Goal: Task Accomplishment & Management: Use online tool/utility

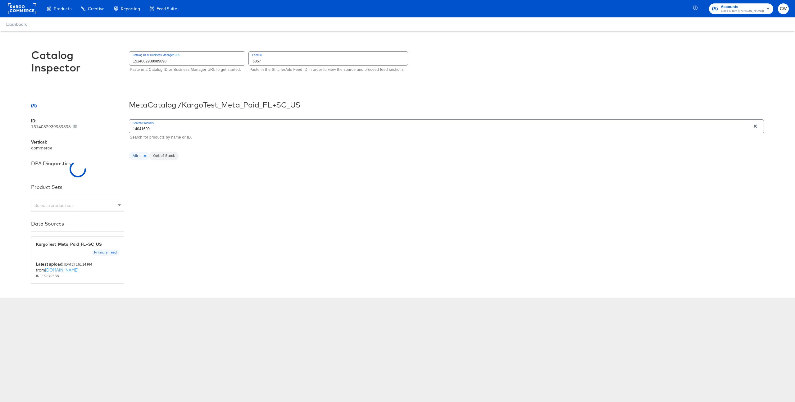
click at [212, 65] on input "1514082939989898" at bounding box center [187, 58] width 116 height 13
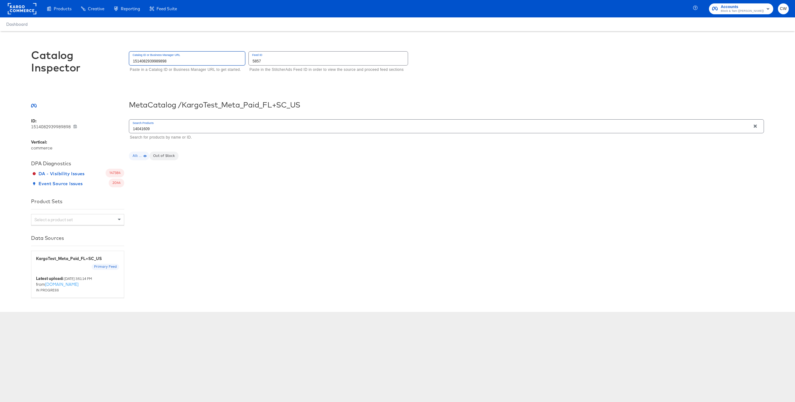
click at [212, 65] on input "1514082939989898" at bounding box center [187, 58] width 116 height 13
type input "1377171262303618"
drag, startPoint x: 300, startPoint y: 64, endPoint x: 255, endPoint y: 66, distance: 45.1
click at [254, 65] on input "text" at bounding box center [328, 58] width 159 height 13
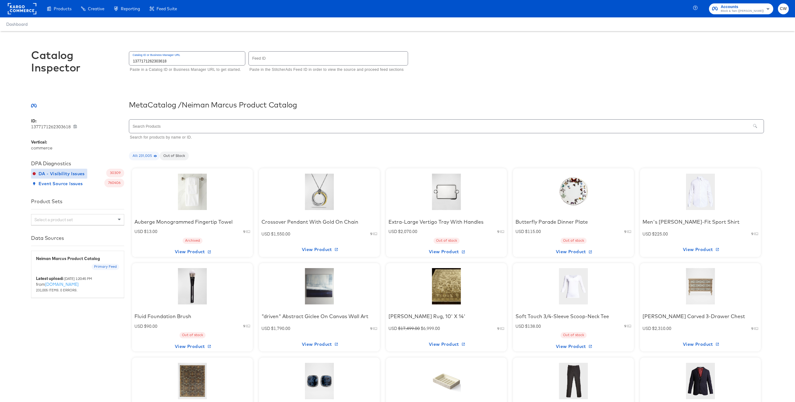
click at [69, 169] on button "DA - Visibility Issues" at bounding box center [59, 174] width 56 height 10
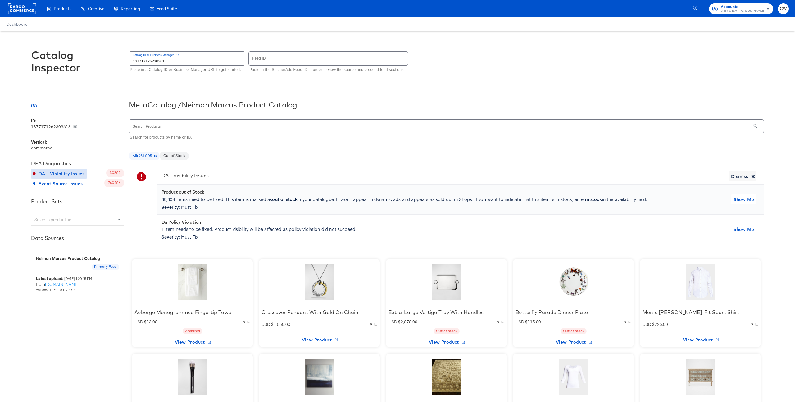
click at [84, 175] on button "DA - Visibility Issues" at bounding box center [59, 174] width 56 height 10
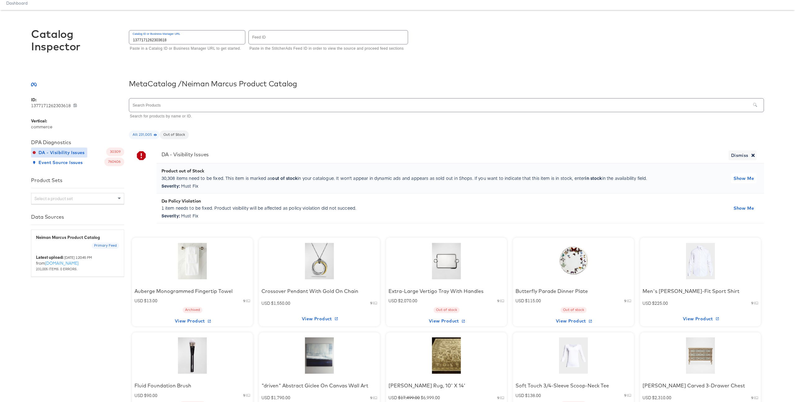
scroll to position [22, 0]
click at [48, 117] on div "ID: 1377171262303618 1377171262303618 Vertical: commerce DPA Diagnostics DA - V…" at bounding box center [77, 401] width 93 height 610
click at [84, 159] on button "Event Source Issues" at bounding box center [58, 162] width 54 height 10
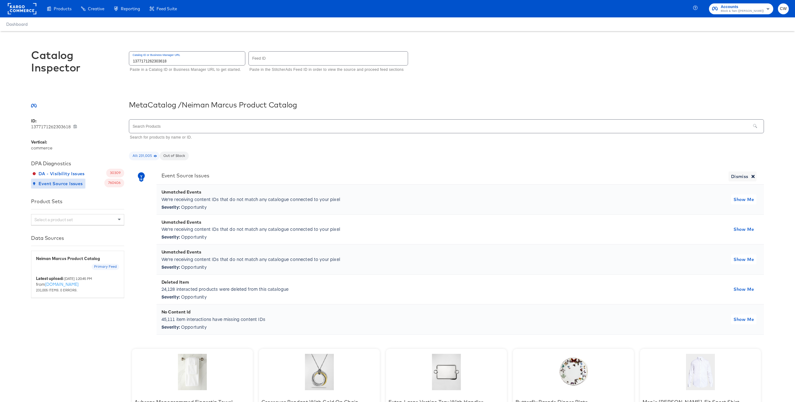
click at [75, 183] on span "Event Source Issues" at bounding box center [58, 184] width 49 height 8
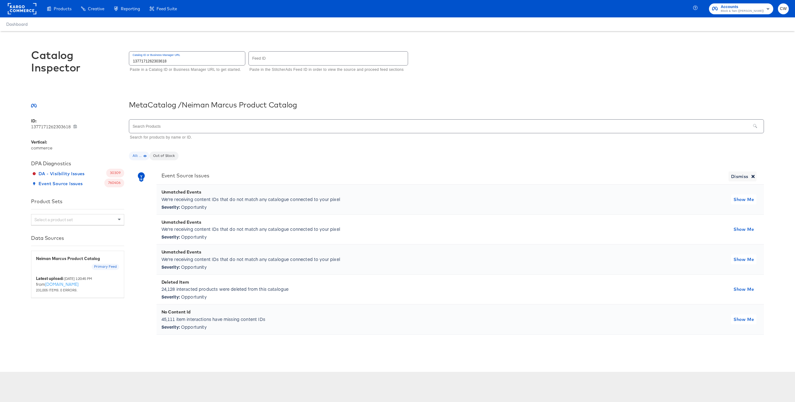
click at [139, 156] on span "All: ..." at bounding box center [139, 155] width 20 height 5
click at [140, 156] on span "All: ..." at bounding box center [139, 155] width 20 height 5
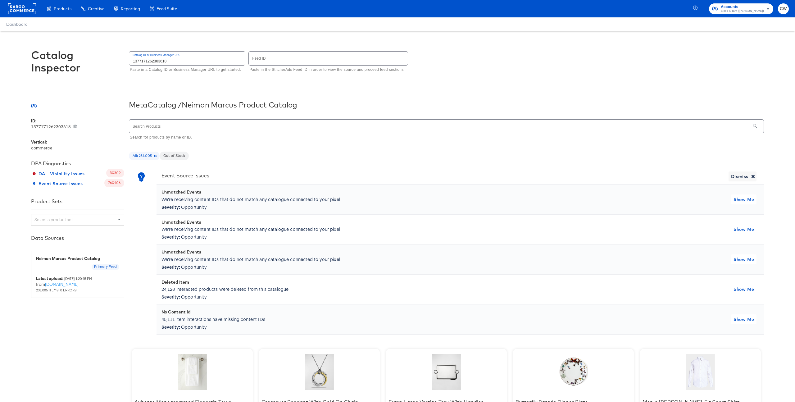
click at [143, 182] on icon at bounding box center [141, 177] width 12 height 12
click at [150, 155] on span "All: 231,005" at bounding box center [144, 155] width 31 height 5
click at [142, 177] on icon at bounding box center [141, 176] width 7 height 9
click at [109, 220] on div "Select a product set" at bounding box center [77, 219] width 93 height 11
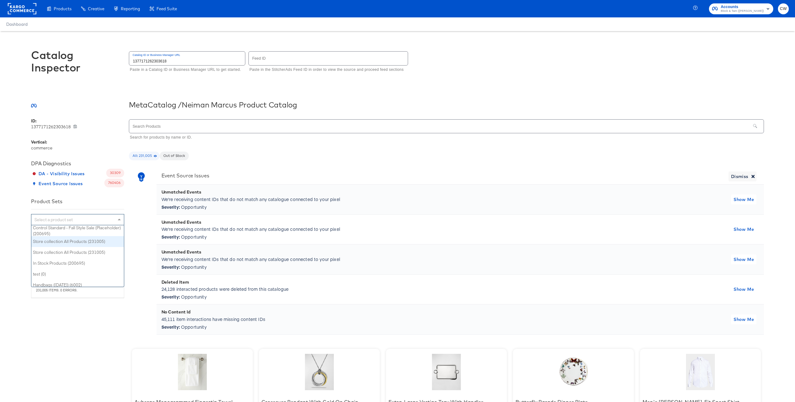
click at [100, 242] on div "Store collection All Products (231005)" at bounding box center [77, 241] width 93 height 11
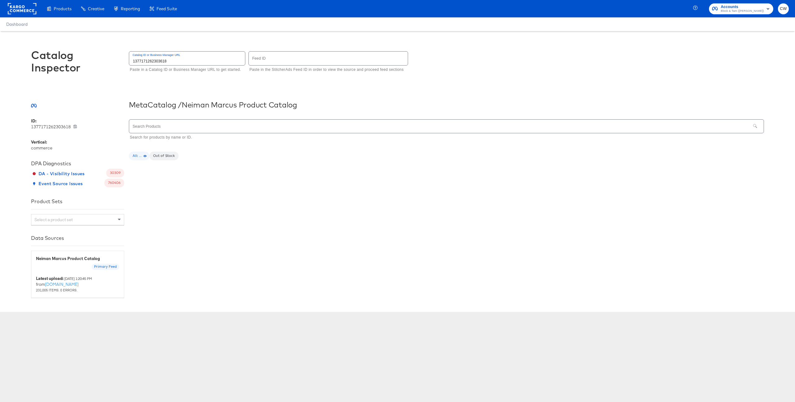
click at [136, 156] on span "All: ..." at bounding box center [139, 155] width 20 height 5
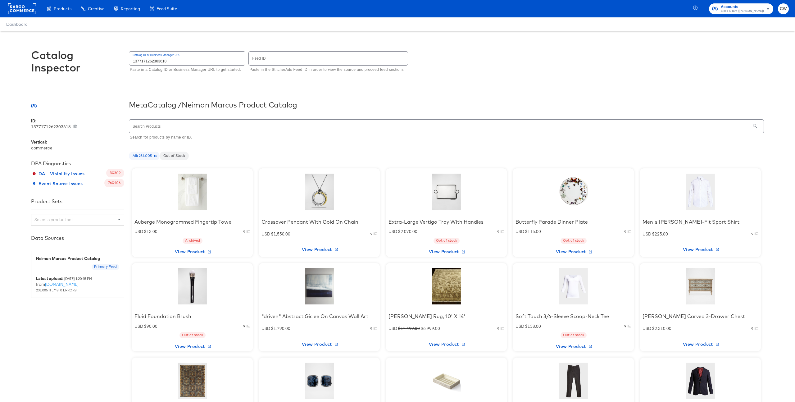
click at [65, 220] on div "Select a product set" at bounding box center [77, 219] width 93 height 11
click at [15, 234] on div "Catalog Inspector Catalog ID or Business Manager URL 1377171262303618 Paste in …" at bounding box center [397, 341] width 795 height 621
click at [199, 193] on div at bounding box center [192, 191] width 53 height 39
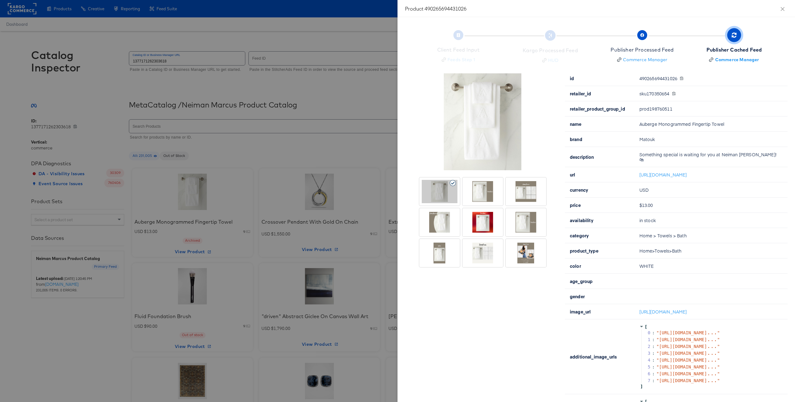
click at [315, 89] on div at bounding box center [397, 201] width 795 height 402
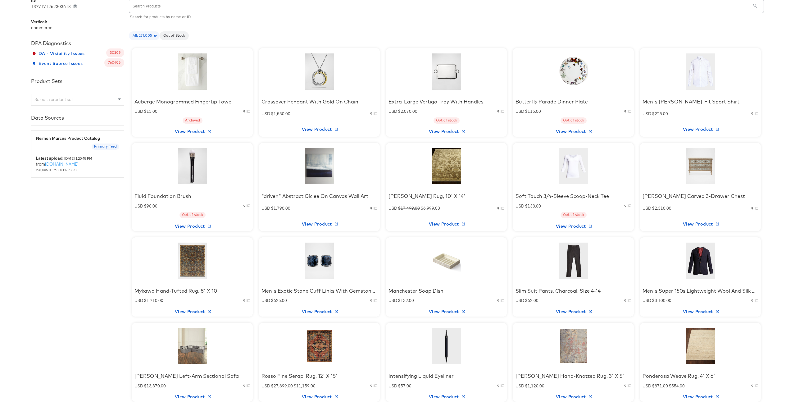
scroll to position [134, 0]
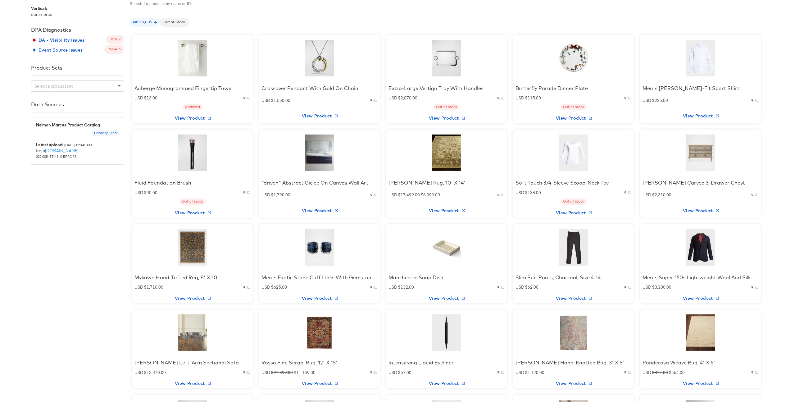
click at [454, 161] on div at bounding box center [446, 152] width 53 height 39
click at [448, 163] on div at bounding box center [446, 152] width 53 height 39
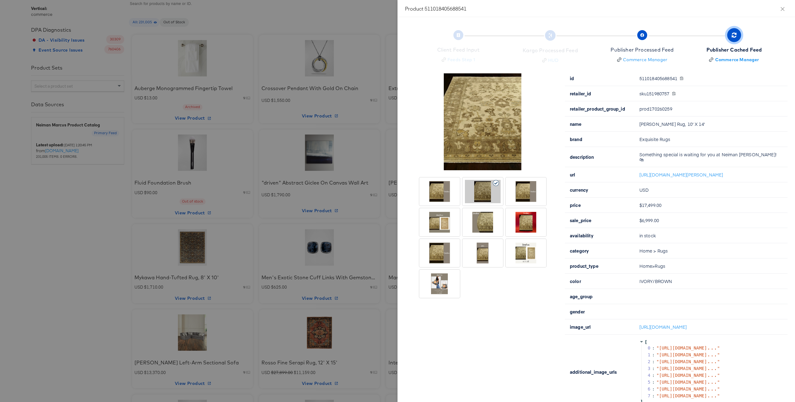
click at [530, 218] on div at bounding box center [526, 222] width 36 height 23
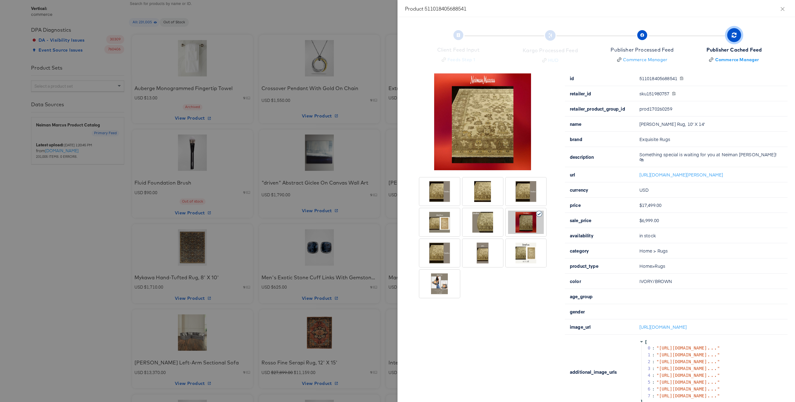
click at [533, 196] on div at bounding box center [526, 191] width 36 height 23
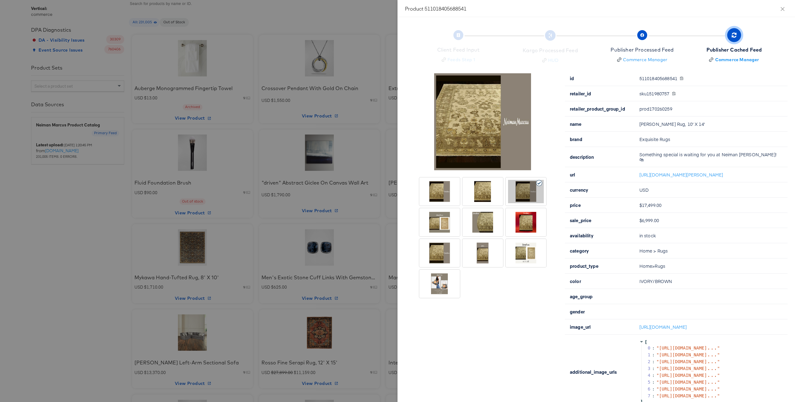
click at [526, 244] on div at bounding box center [526, 252] width 36 height 23
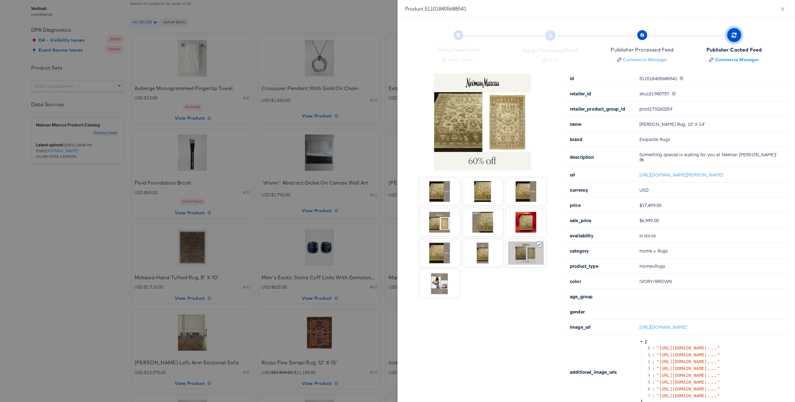
click at [489, 242] on div at bounding box center [483, 252] width 36 height 23
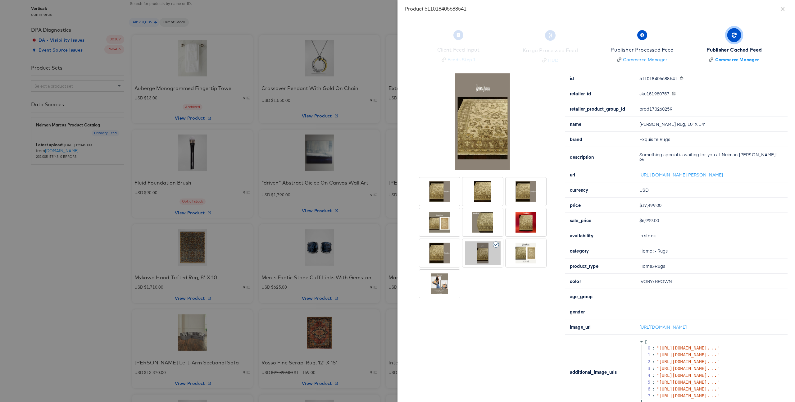
click at [490, 216] on div at bounding box center [483, 222] width 36 height 23
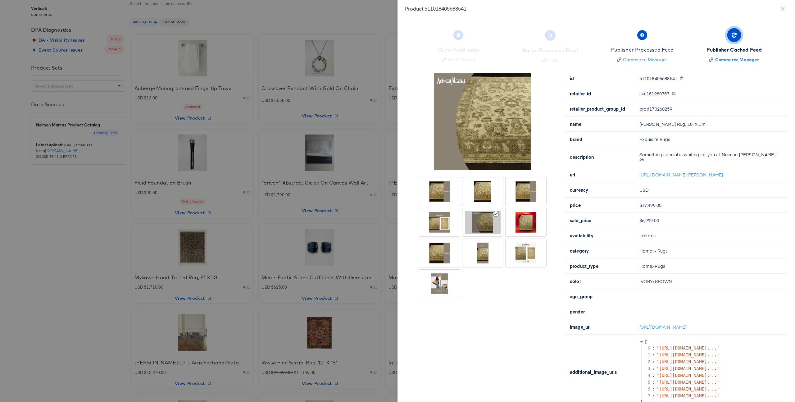
click at [440, 223] on div at bounding box center [440, 222] width 36 height 23
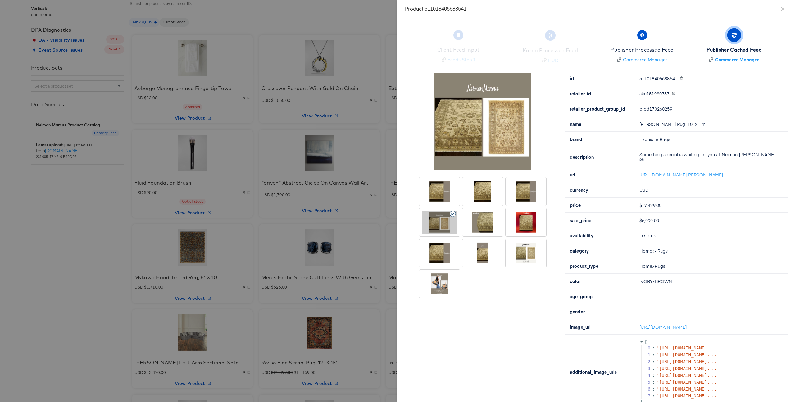
click at [433, 263] on div at bounding box center [440, 252] width 36 height 23
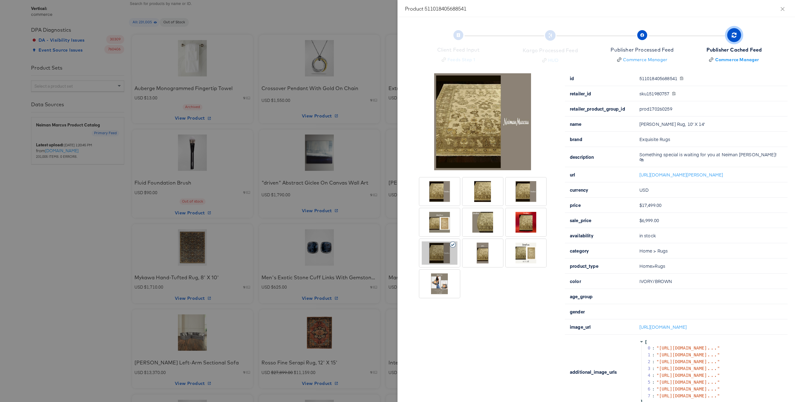
click at [439, 201] on div at bounding box center [440, 191] width 36 height 23
click at [446, 288] on div at bounding box center [440, 283] width 36 height 23
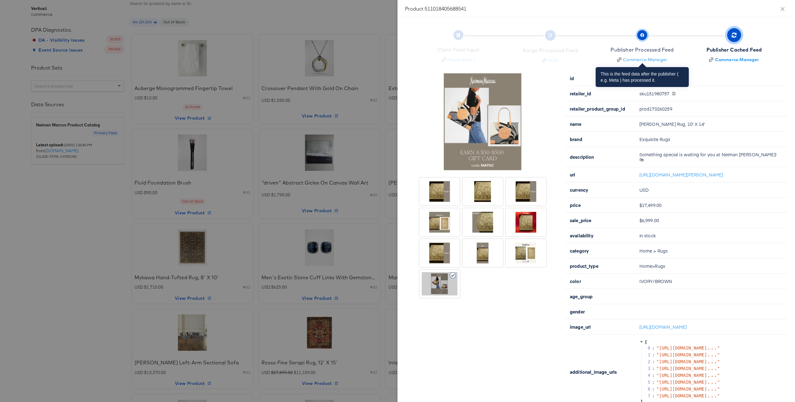
click at [649, 47] on div "Publisher Processed Feed" at bounding box center [641, 49] width 63 height 7
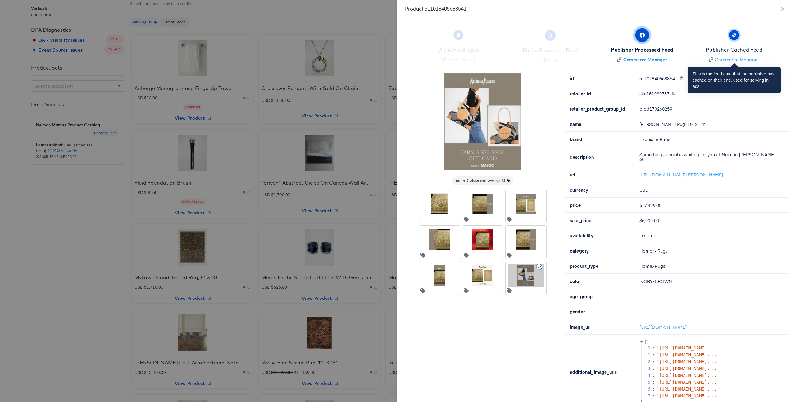
click at [752, 47] on div "Publisher Cached Feed" at bounding box center [734, 49] width 57 height 7
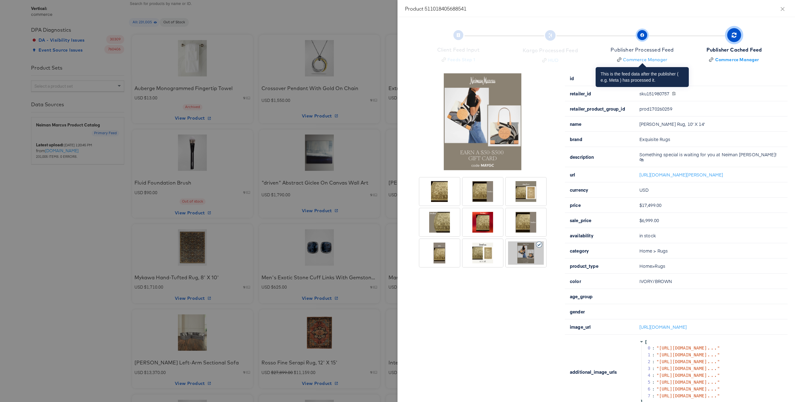
click at [664, 48] on div "Publisher Processed Feed" at bounding box center [641, 49] width 63 height 7
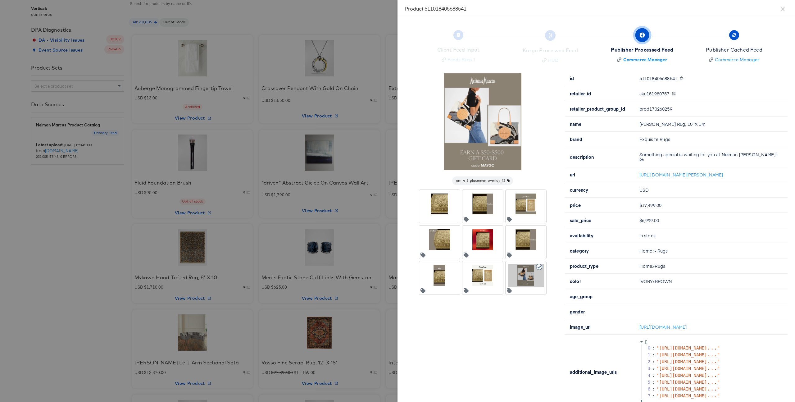
click at [264, 22] on div at bounding box center [397, 201] width 795 height 402
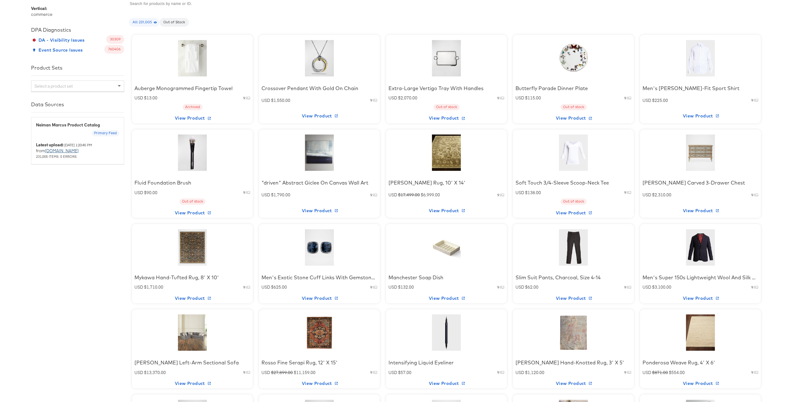
click at [79, 151] on link "[DOMAIN_NAME]" at bounding box center [62, 151] width 34 height 6
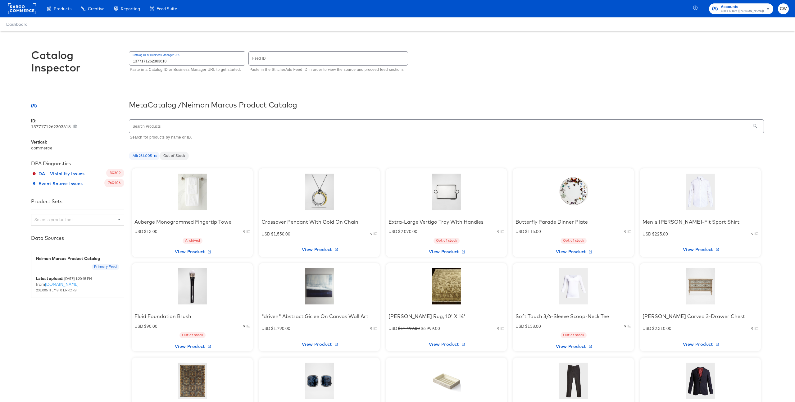
click at [298, 60] on input "text" at bounding box center [328, 58] width 159 height 13
type input "5755"
click at [206, 196] on div at bounding box center [192, 191] width 53 height 39
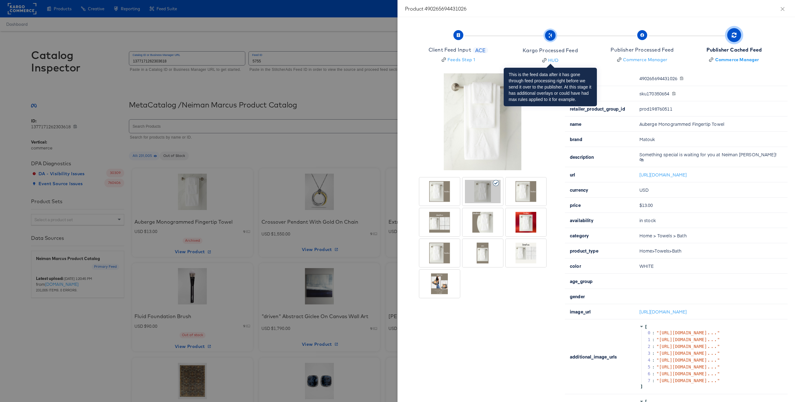
click at [545, 46] on span "Kargo Processed Feed HUD" at bounding box center [550, 47] width 55 height 31
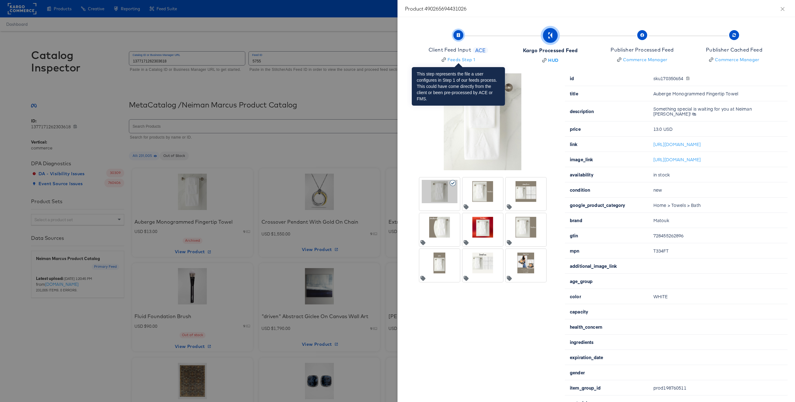
click at [461, 50] on div "Client Feed Input" at bounding box center [450, 49] width 43 height 7
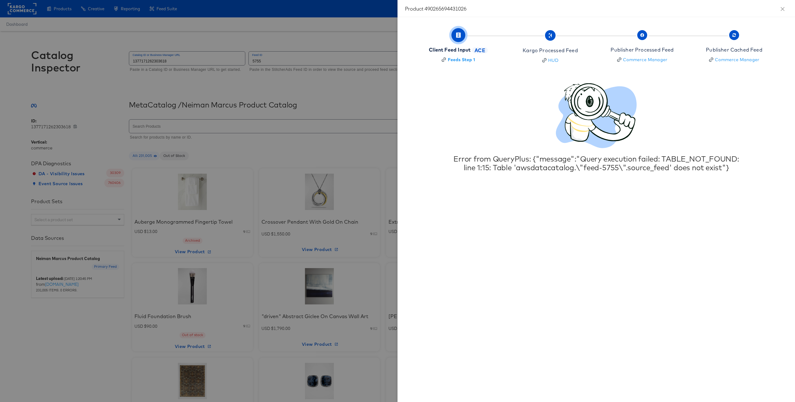
click at [532, 109] on div "Error from QueryPlus: {"message":"Query execution failed: TABLE_NOT_FOUND: line…" at bounding box center [596, 127] width 383 height 88
click at [381, 95] on div at bounding box center [397, 201] width 795 height 402
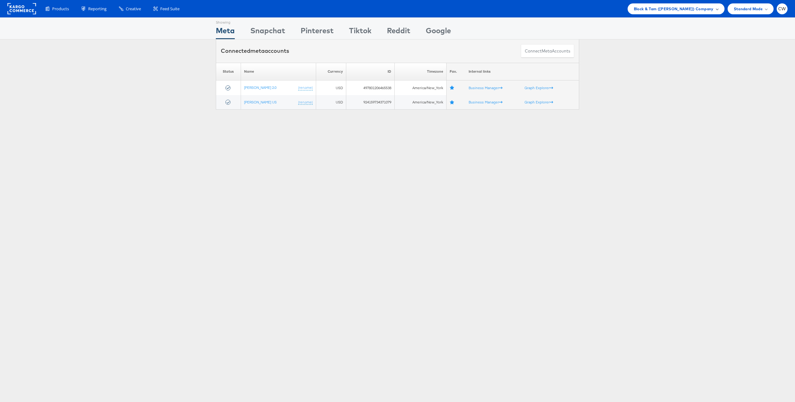
click at [691, 8] on span "Block & Tam (Veronica Beard) Company" at bounding box center [674, 9] width 80 height 7
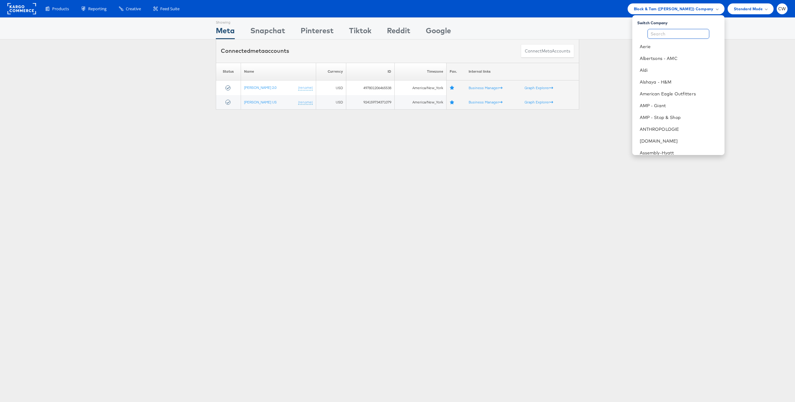
click at [663, 33] on input "text" at bounding box center [678, 34] width 62 height 10
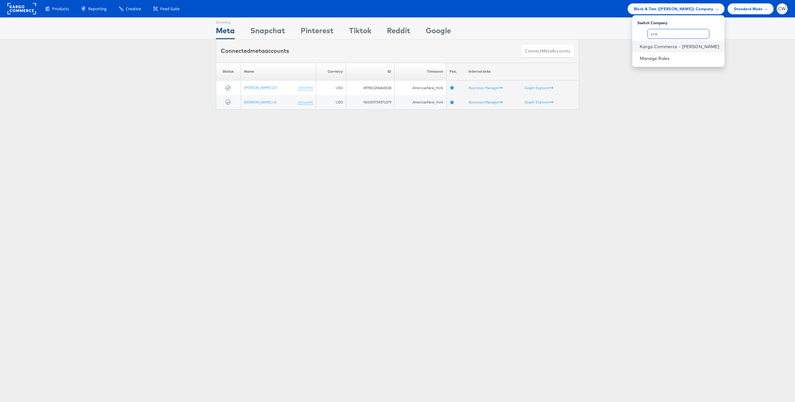
type input "cra"
click at [678, 48] on link "Kargo Commerce - [PERSON_NAME]" at bounding box center [680, 46] width 80 height 6
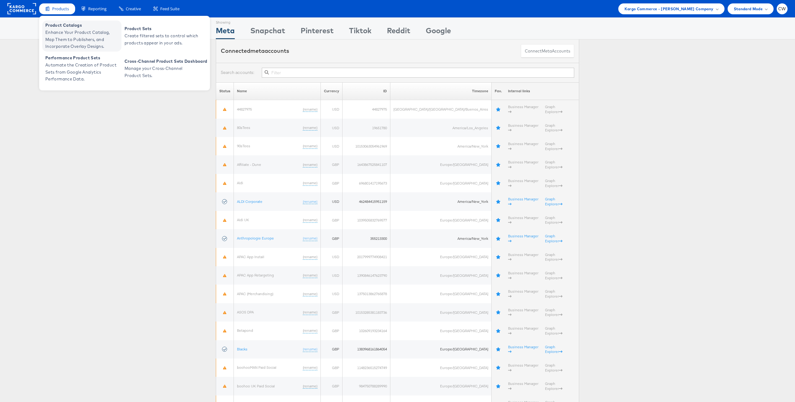
click at [70, 32] on span "Enhance Your Product Catalog, Map Them to Publishers, and Incorporate Overlay D…" at bounding box center [82, 39] width 75 height 21
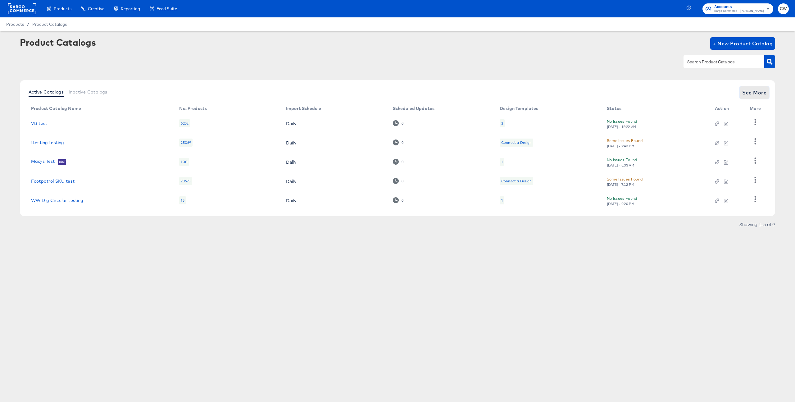
click at [752, 93] on span "See More" at bounding box center [754, 92] width 24 height 9
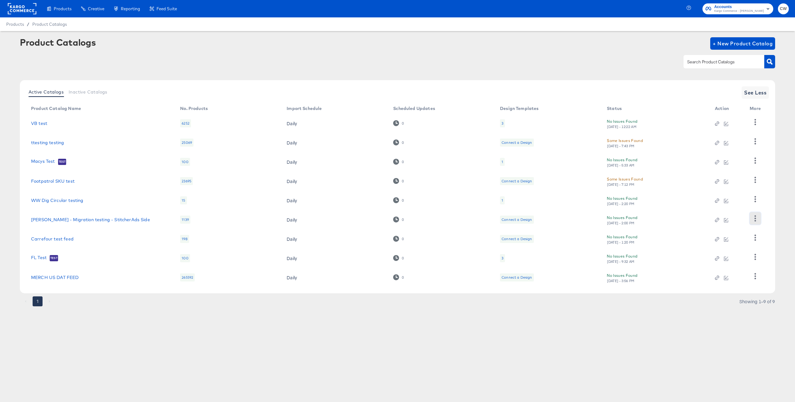
click at [751, 217] on button "button" at bounding box center [755, 218] width 11 height 12
click at [736, 178] on div "Business Manager" at bounding box center [730, 177] width 62 height 10
click at [756, 238] on icon "button" at bounding box center [755, 237] width 6 height 6
click at [741, 174] on div "Inspect Catalog" at bounding box center [730, 177] width 62 height 10
click at [98, 239] on div "Carrefour test feed" at bounding box center [99, 238] width 137 height 5
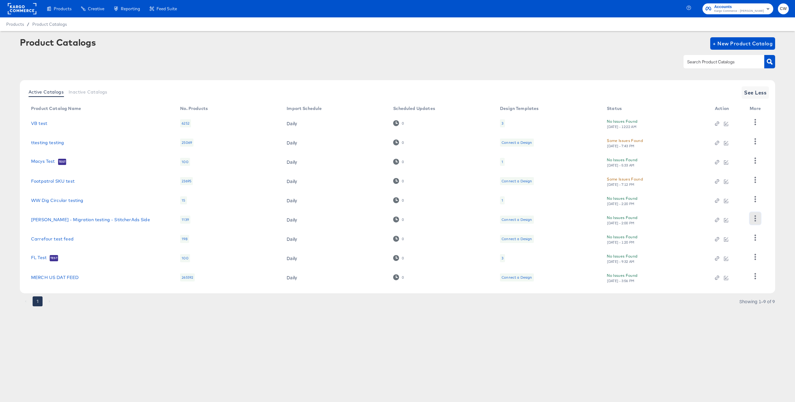
click at [754, 219] on icon "button" at bounding box center [755, 218] width 6 height 6
click at [743, 156] on div "Inspect Catalog" at bounding box center [730, 157] width 62 height 10
click at [729, 176] on div "Business Manager" at bounding box center [730, 177] width 62 height 10
click at [756, 218] on icon "button" at bounding box center [755, 218] width 6 height 6
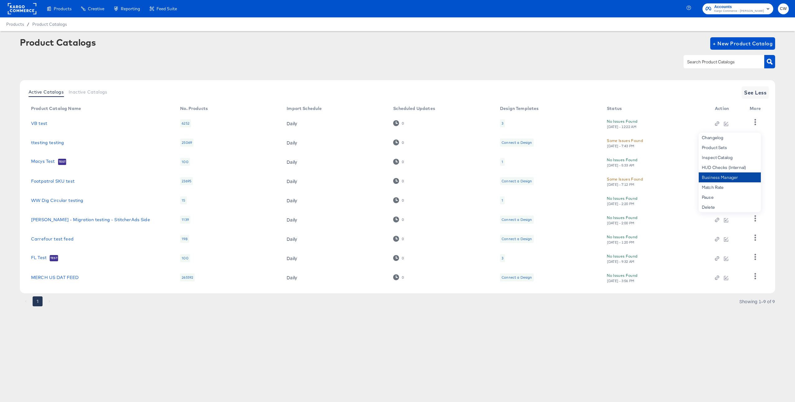
click at [740, 179] on div "Business Manager" at bounding box center [730, 177] width 62 height 10
click at [72, 220] on link "Scotts - Migration testing - StitcherAds Side" at bounding box center [90, 219] width 119 height 5
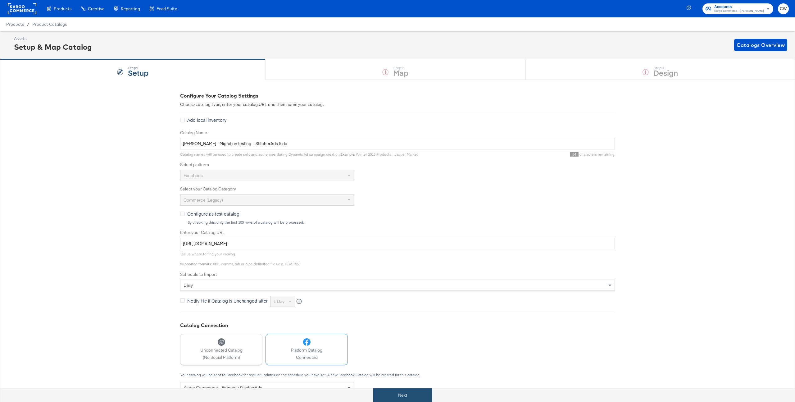
click at [407, 394] on button "Next" at bounding box center [402, 395] width 59 height 14
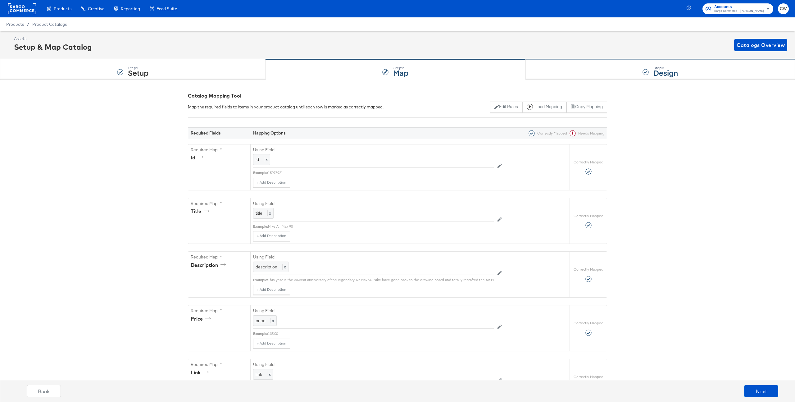
click at [598, 75] on div "Step: 3 Design" at bounding box center [660, 69] width 269 height 20
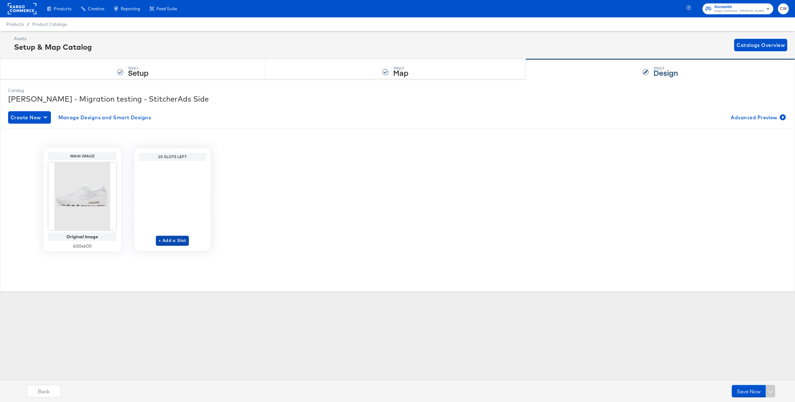
click at [163, 239] on span "+ Add a Slot" at bounding box center [172, 241] width 28 height 8
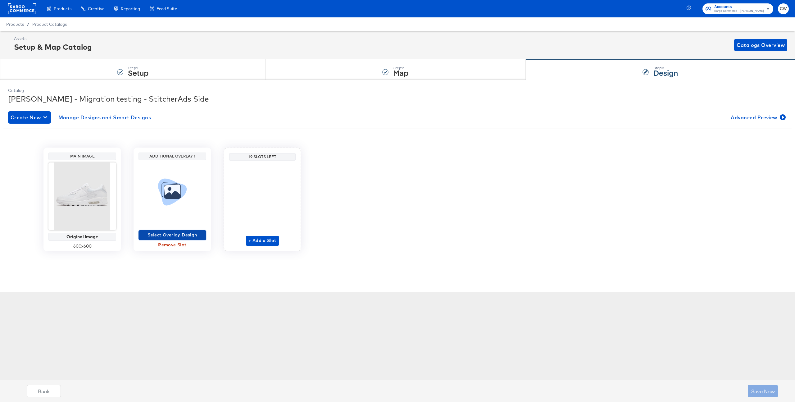
click at [188, 233] on span "Select Overlay Design" at bounding box center [172, 235] width 63 height 8
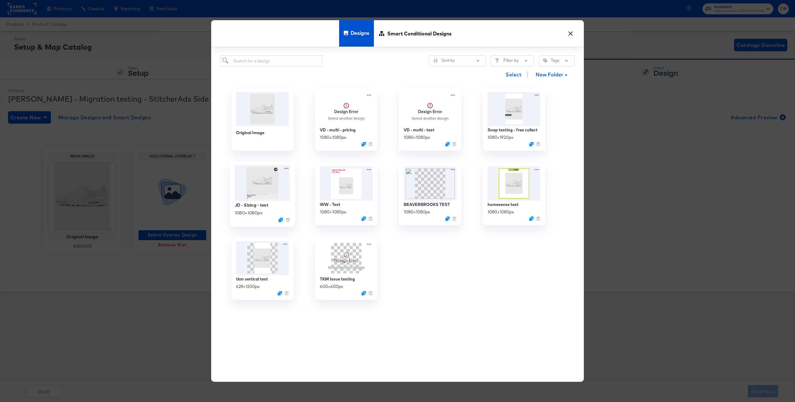
click at [271, 191] on img at bounding box center [263, 183] width 56 height 36
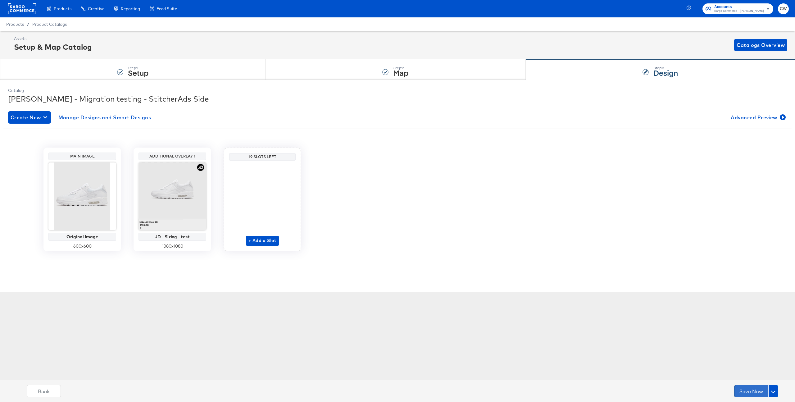
click at [756, 391] on button "Save Now" at bounding box center [751, 391] width 34 height 12
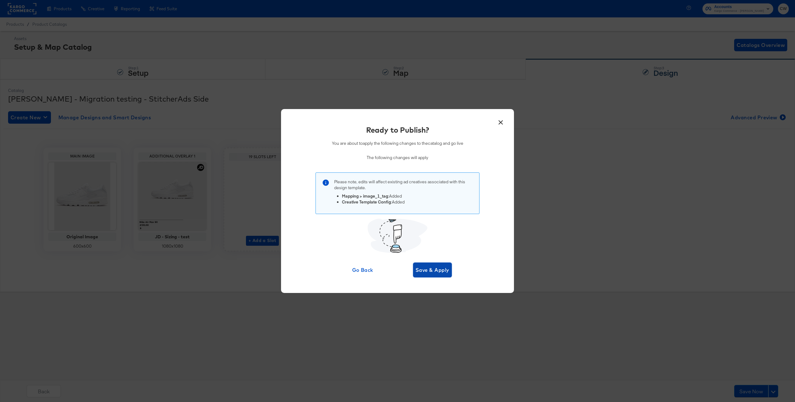
click at [439, 274] on span "Save & Apply" at bounding box center [432, 269] width 34 height 9
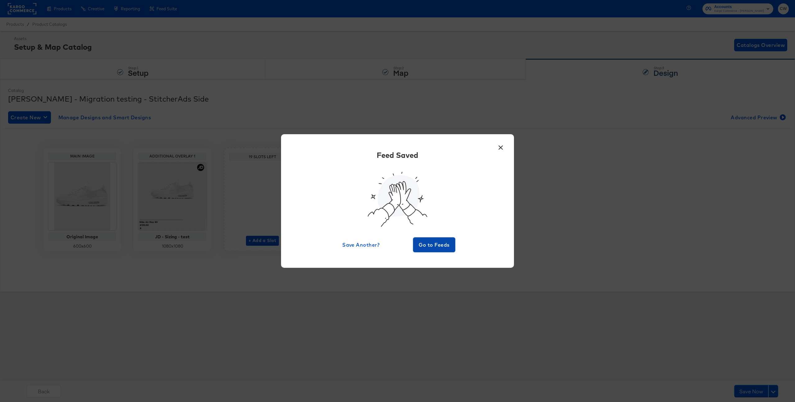
click at [430, 243] on span "Go to Feeds" at bounding box center [433, 244] width 37 height 9
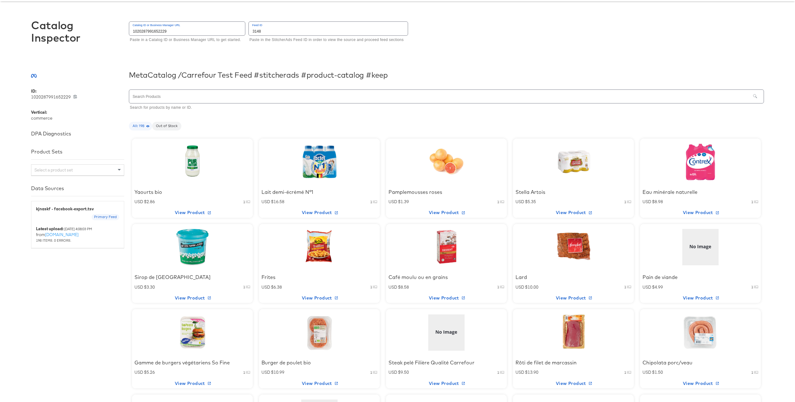
scroll to position [41, 0]
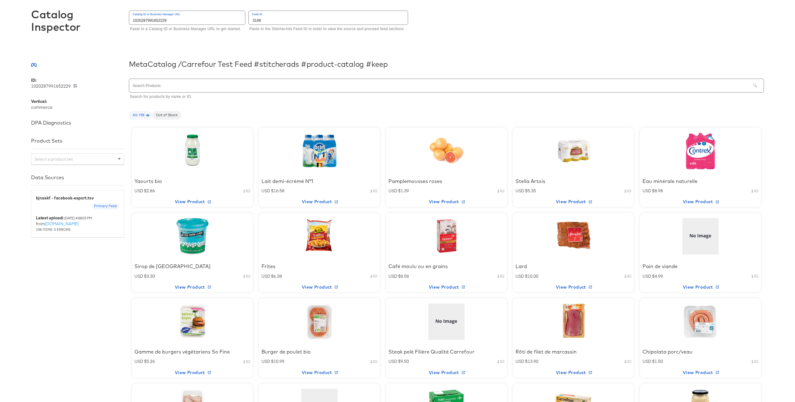
click at [199, 154] on div at bounding box center [192, 151] width 53 height 39
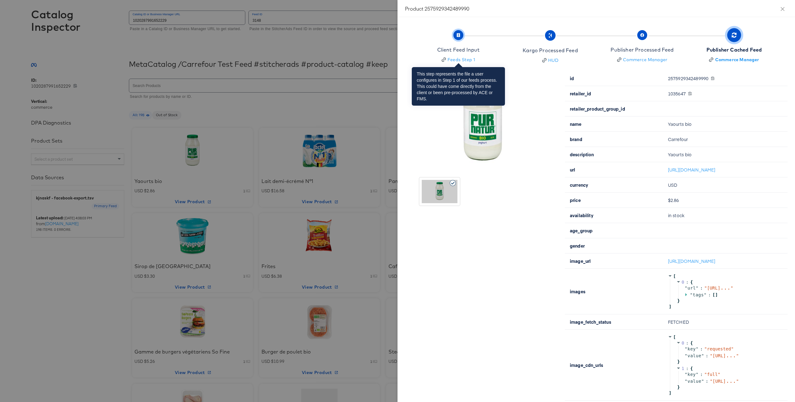
click at [490, 57] on button "Client Feed Input Feeds Step 1" at bounding box center [458, 48] width 97 height 46
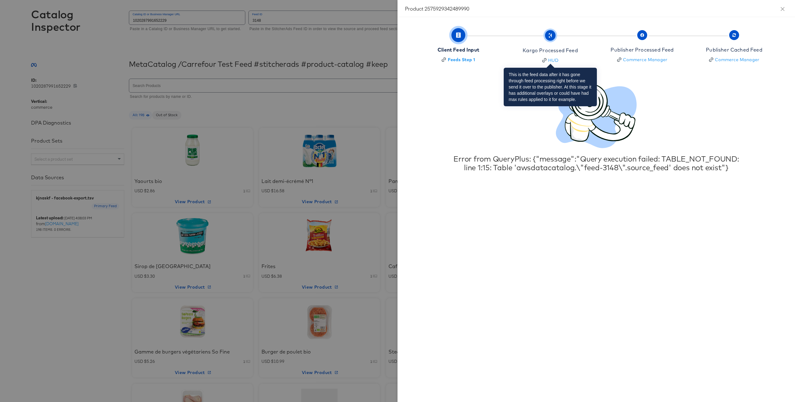
click at [588, 58] on button "Kargo Processed Feed HUD" at bounding box center [550, 48] width 97 height 46
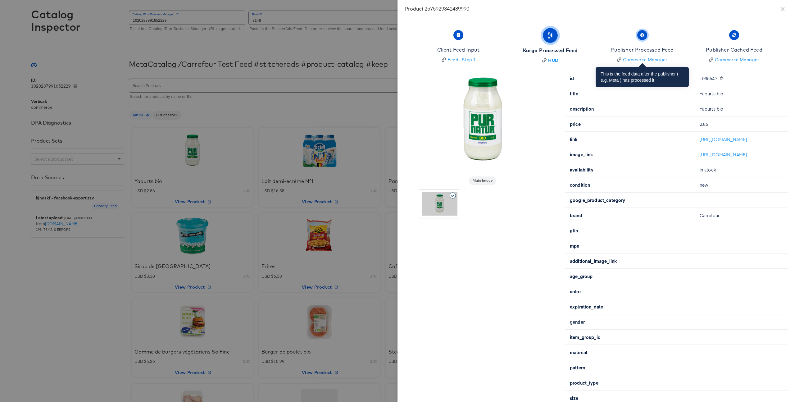
click at [677, 63] on button "Publisher Processed Feed Commerce Manager" at bounding box center [642, 48] width 97 height 46
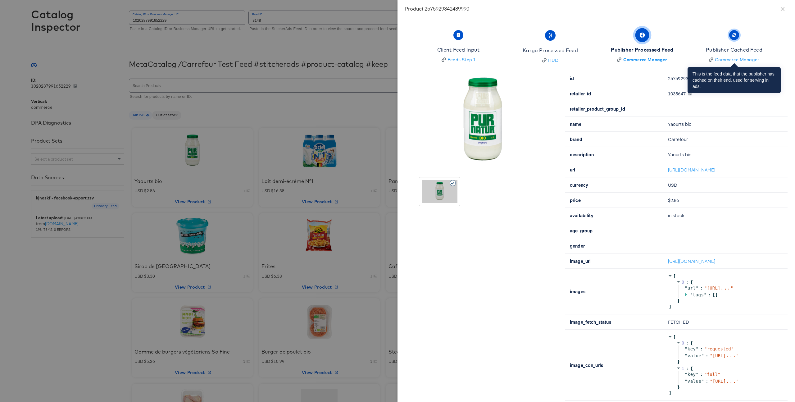
click at [768, 55] on button "Publisher Cached Feed Commerce Manager" at bounding box center [734, 48] width 97 height 46
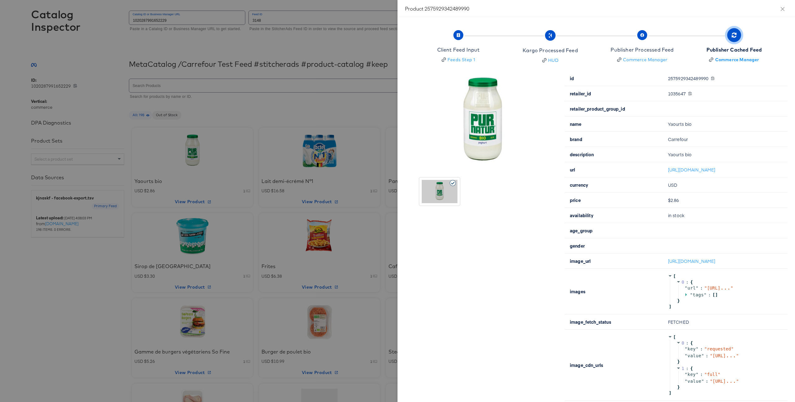
click at [306, 93] on div at bounding box center [397, 201] width 795 height 402
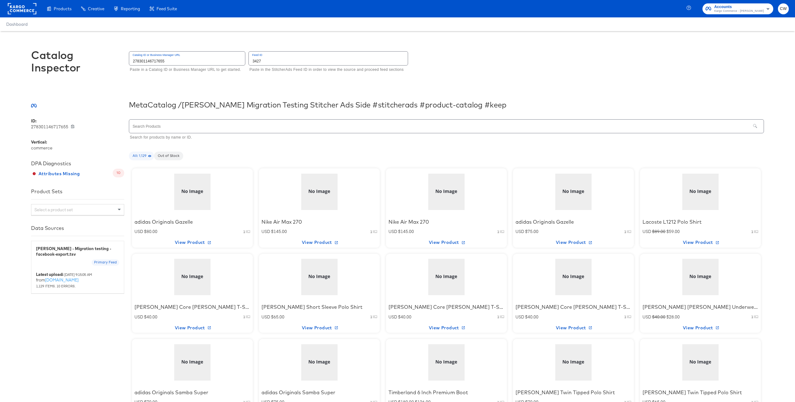
click at [205, 197] on div at bounding box center [192, 191] width 53 height 39
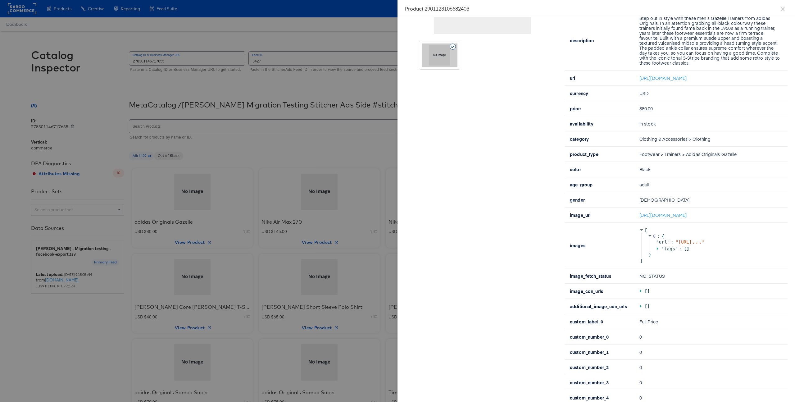
scroll to position [137, 0]
click at [664, 217] on link "[URL][DOMAIN_NAME]" at bounding box center [663, 214] width 48 height 6
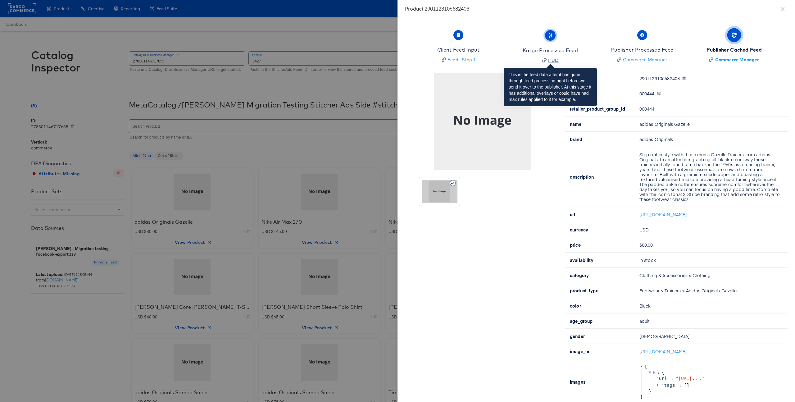
click at [574, 58] on div "HUD" at bounding box center [550, 60] width 55 height 6
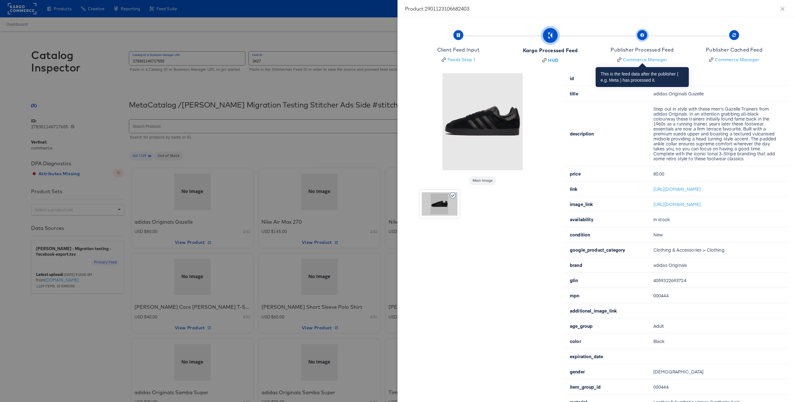
click at [668, 44] on span "Publisher Processed Feed Commerce Manager" at bounding box center [641, 47] width 63 height 31
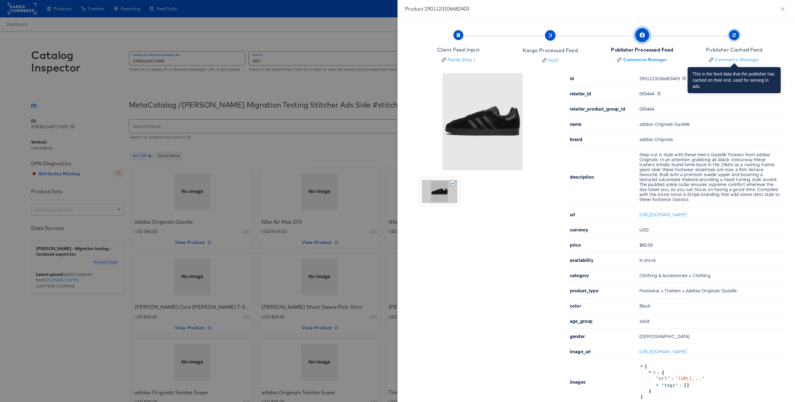
click at [767, 42] on button "Publisher Cached Feed Commerce Manager" at bounding box center [734, 48] width 97 height 46
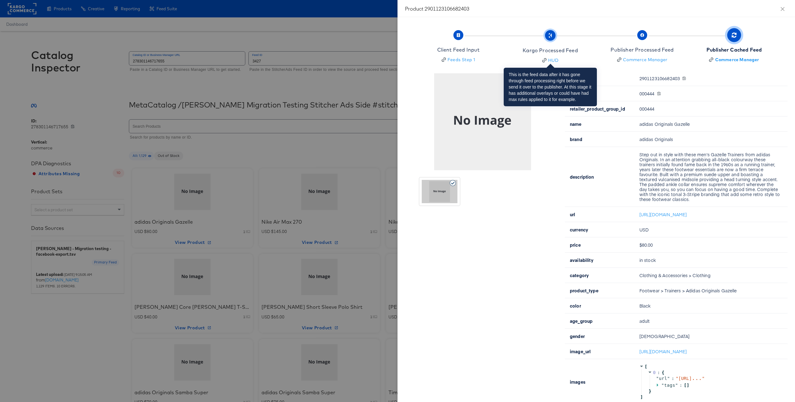
click at [578, 43] on button "Kargo Processed Feed HUD" at bounding box center [550, 48] width 97 height 46
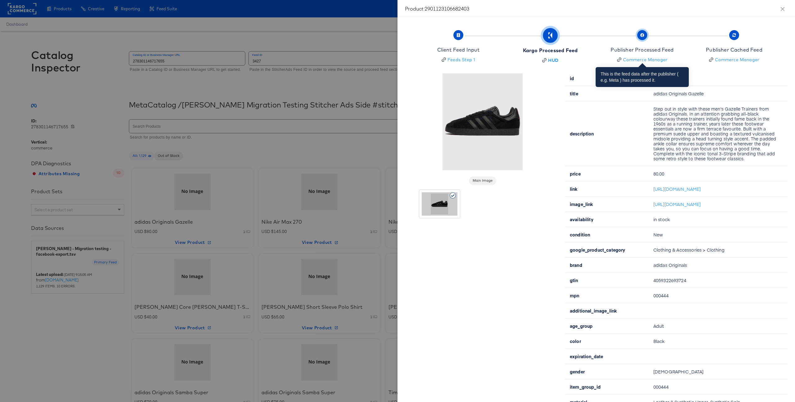
click at [663, 40] on span "Publisher Processed Feed Commerce Manager" at bounding box center [641, 47] width 63 height 31
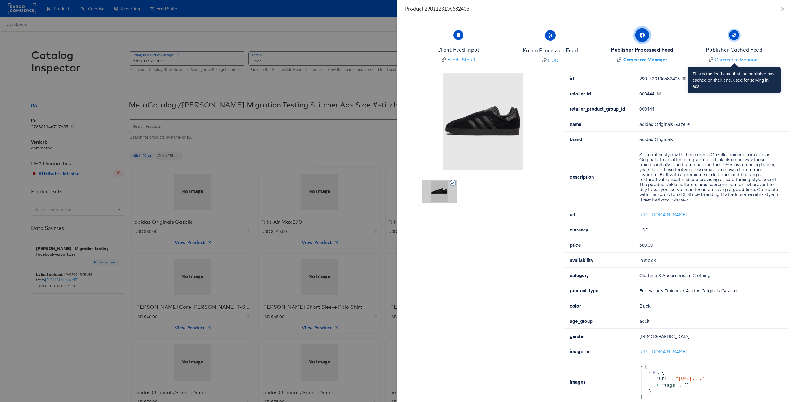
click at [764, 44] on button "Publisher Cached Feed Commerce Manager" at bounding box center [734, 48] width 97 height 46
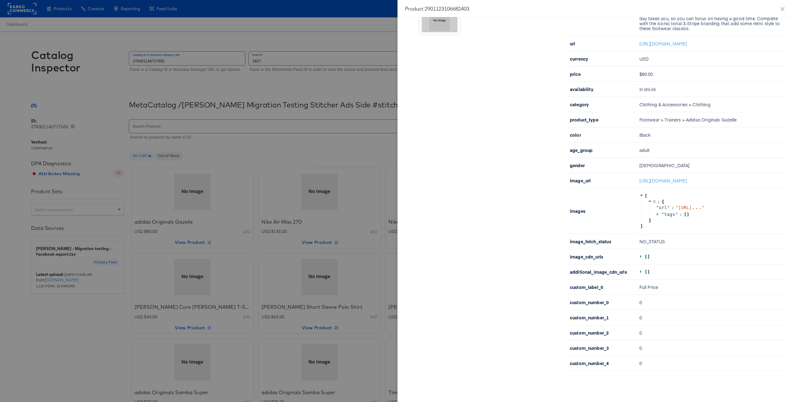
scroll to position [201, 0]
click at [346, 164] on div at bounding box center [397, 201] width 795 height 402
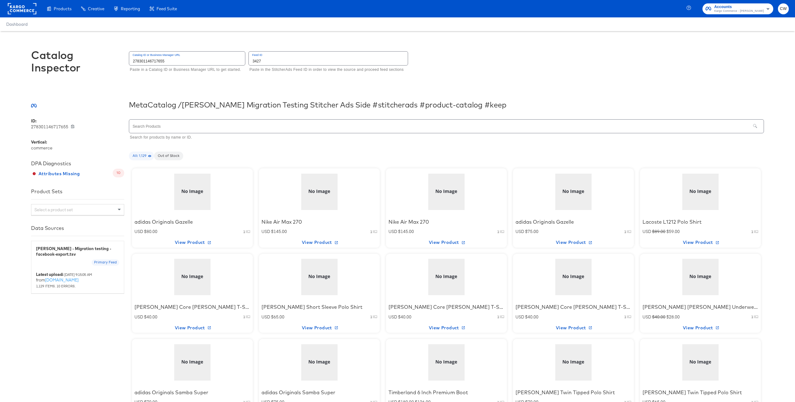
click at [326, 197] on div at bounding box center [319, 191] width 53 height 39
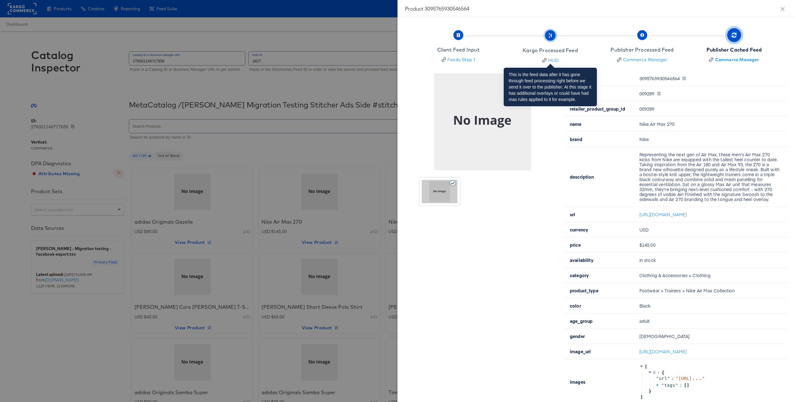
click at [589, 62] on button "Kargo Processed Feed HUD" at bounding box center [550, 48] width 97 height 46
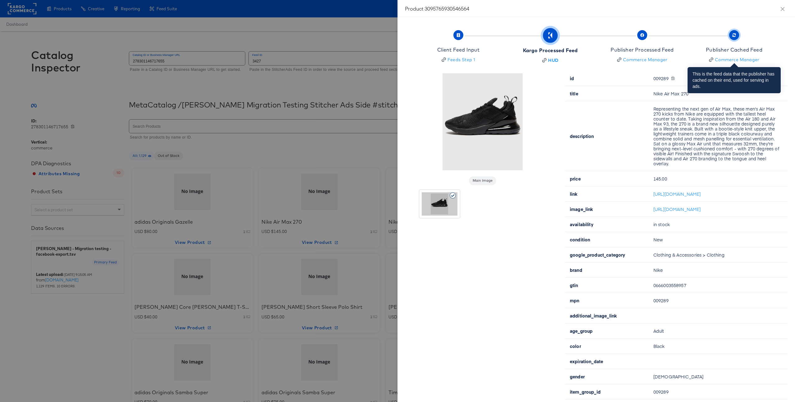
click at [688, 56] on button "Publisher Cached Feed Commerce Manager" at bounding box center [734, 48] width 97 height 46
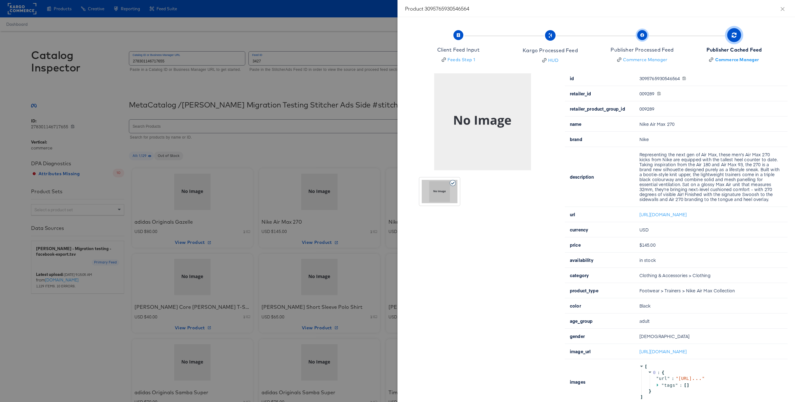
click at [671, 56] on div "Publisher Processed Feed Commerce Manager" at bounding box center [641, 54] width 63 height 16
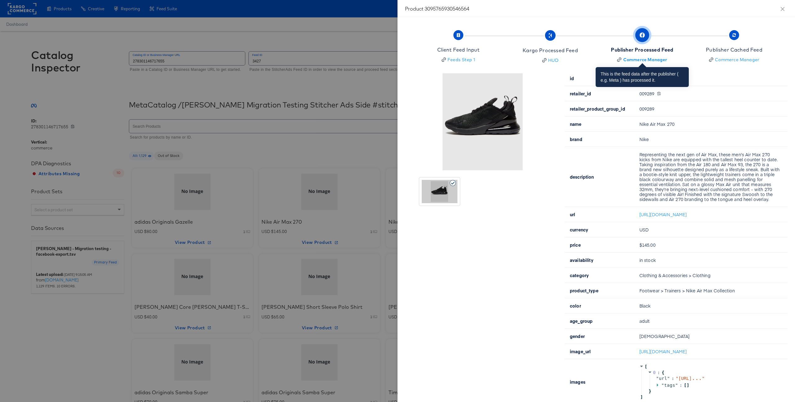
click at [676, 40] on button "Publisher Processed Feed Commerce Manager" at bounding box center [642, 48] width 97 height 46
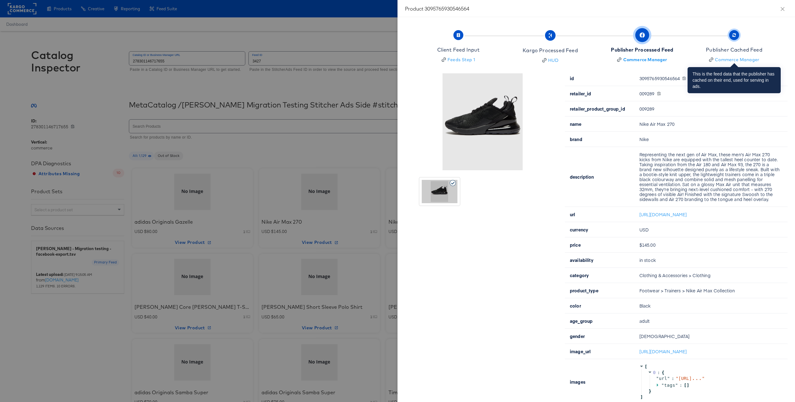
click at [742, 45] on span "Publisher Cached Feed Commerce Manager" at bounding box center [734, 47] width 57 height 31
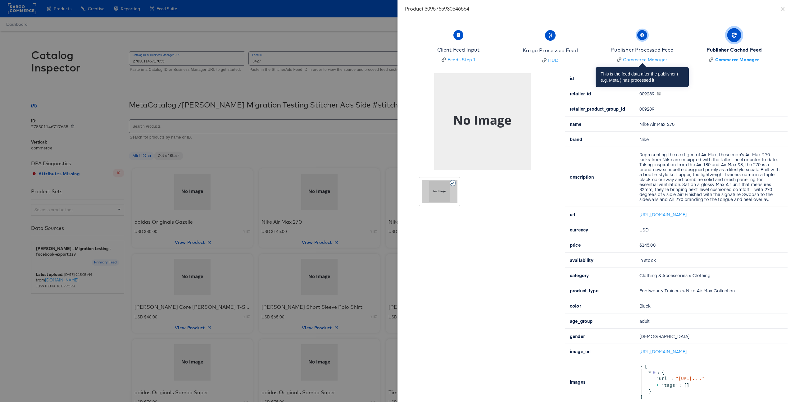
click at [668, 41] on span "Publisher Processed Feed Commerce Manager" at bounding box center [641, 47] width 63 height 31
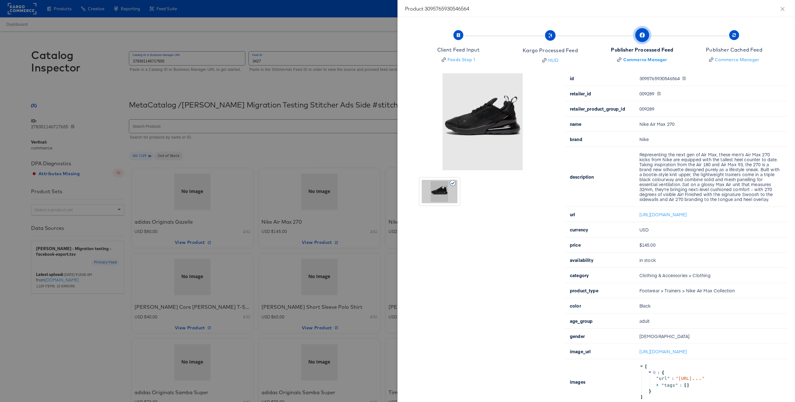
click at [336, 147] on div at bounding box center [397, 201] width 795 height 402
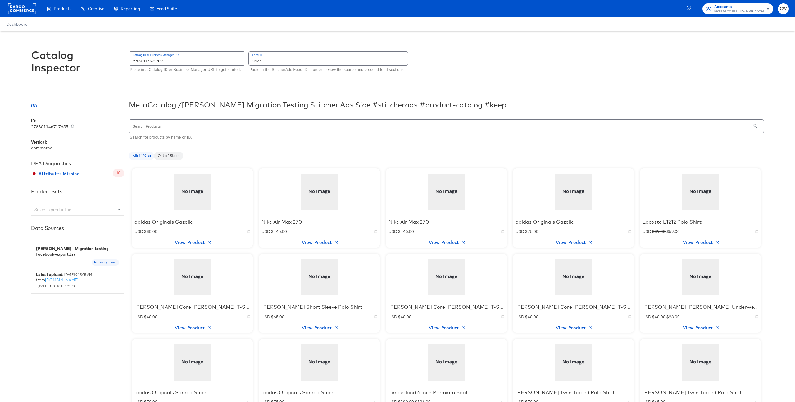
click at [196, 59] on input "278301146717655" at bounding box center [187, 58] width 116 height 13
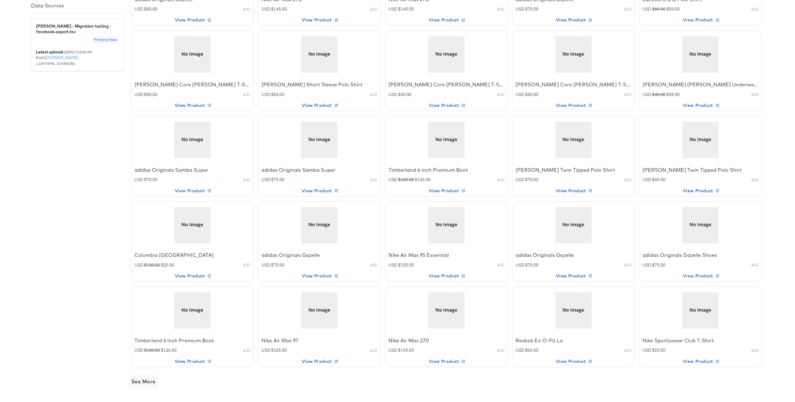
click at [455, 228] on div at bounding box center [446, 225] width 53 height 39
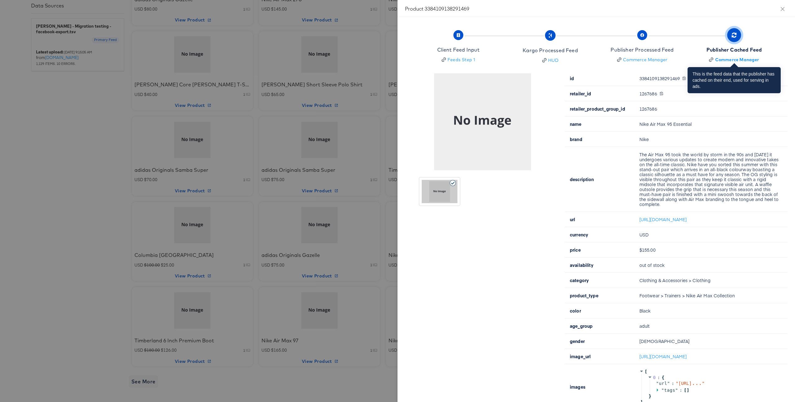
click at [754, 49] on div "Publisher Cached Feed" at bounding box center [734, 49] width 56 height 7
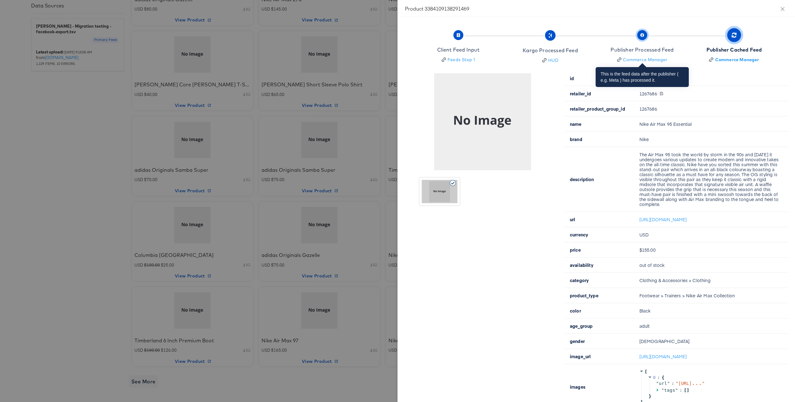
click at [677, 48] on button "Publisher Processed Feed Commerce Manager" at bounding box center [642, 48] width 97 height 46
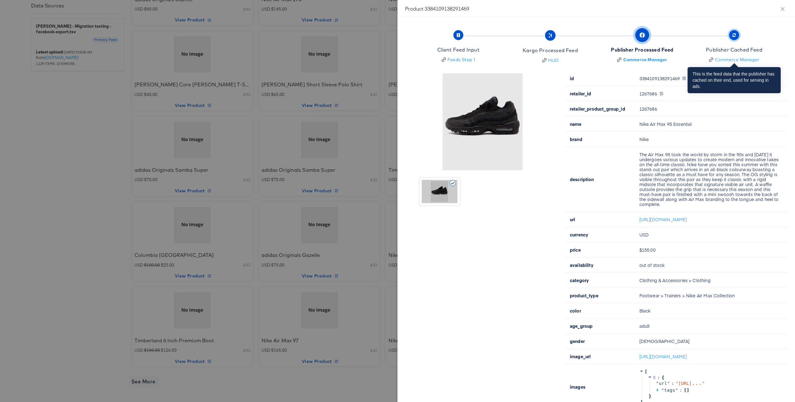
click at [769, 46] on button "Publisher Cached Feed Commerce Manager" at bounding box center [734, 48] width 97 height 46
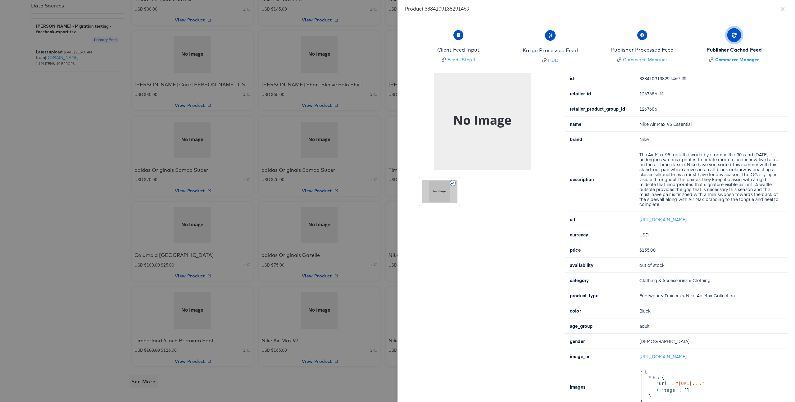
click at [83, 133] on div at bounding box center [397, 201] width 795 height 402
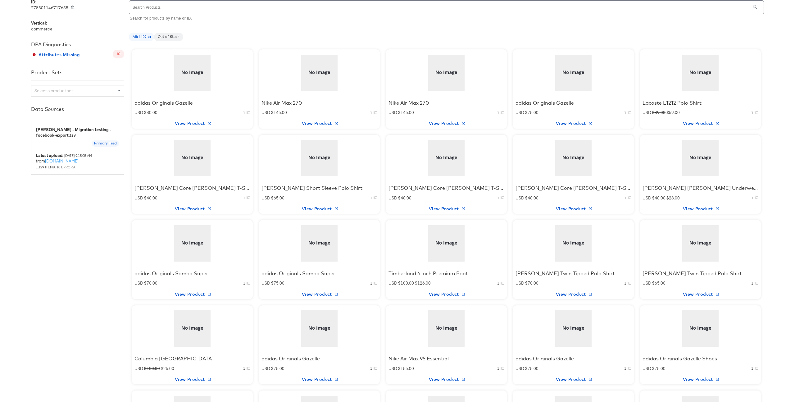
scroll to position [117, 0]
click at [100, 92] on div "Select a product set" at bounding box center [77, 92] width 93 height 11
click at [96, 106] on div "All Products (1129)" at bounding box center [77, 103] width 93 height 11
click at [175, 38] on span "Out of Stock" at bounding box center [168, 38] width 29 height 5
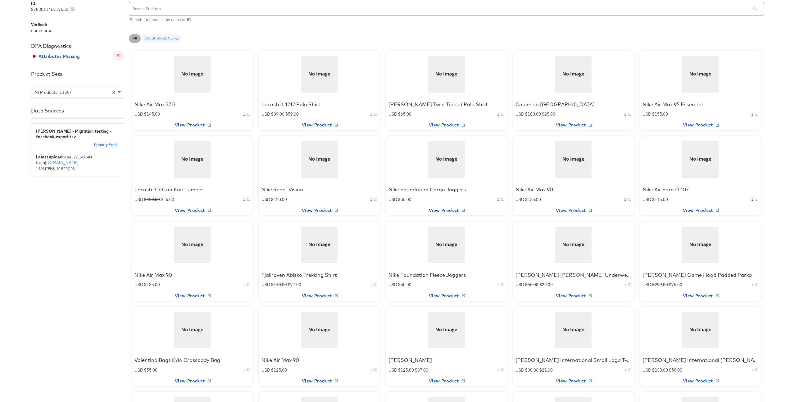
click at [135, 37] on span "All" at bounding box center [135, 38] width 12 height 5
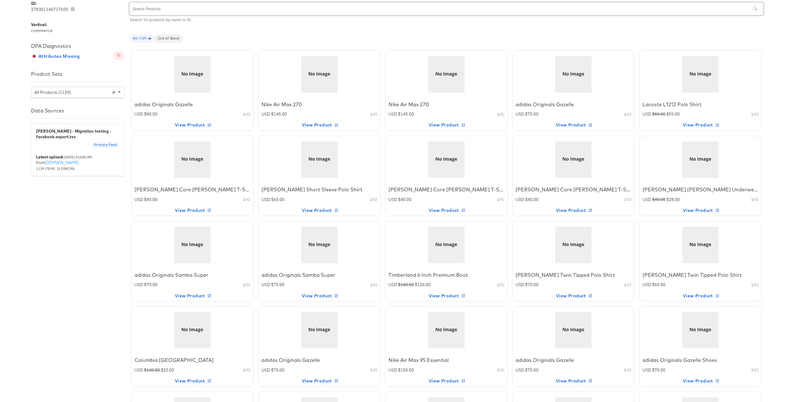
scroll to position [222, 0]
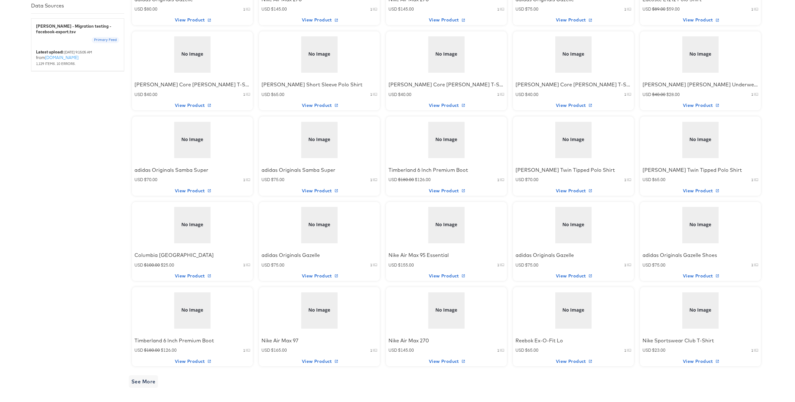
click at [349, 222] on div "adidas Originals Gazelle USD $75.00 1 View Product" at bounding box center [319, 241] width 121 height 79
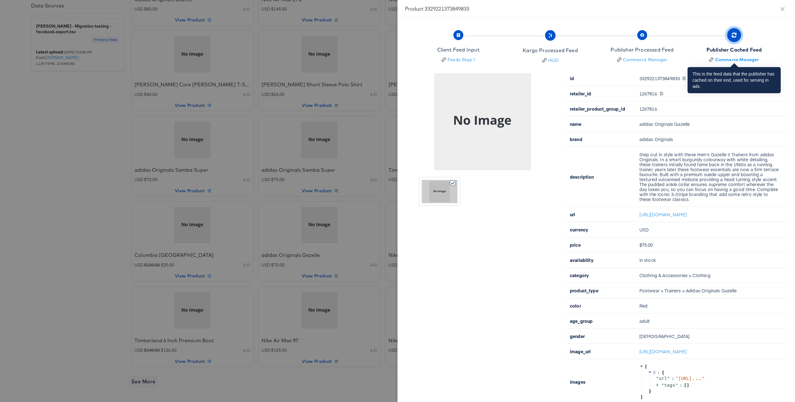
click at [765, 49] on button "Publisher Cached Feed Commerce Manager" at bounding box center [734, 48] width 97 height 46
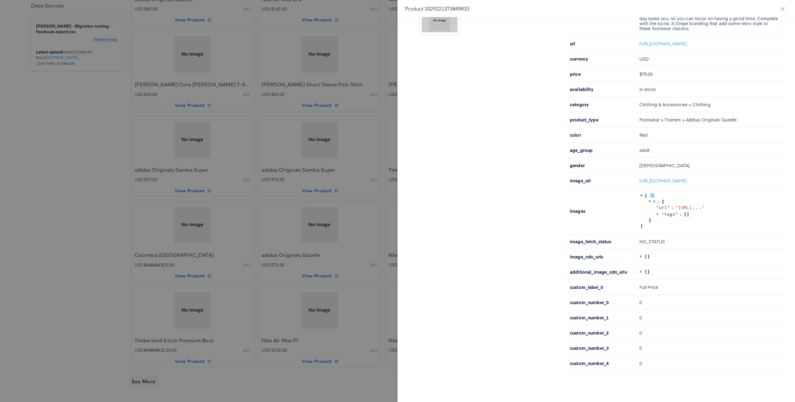
scroll to position [201, 0]
click at [657, 215] on icon at bounding box center [658, 214] width 4 height 4
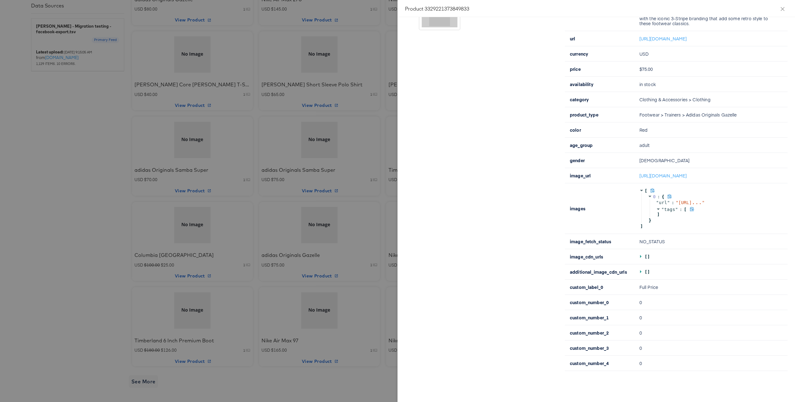
click at [665, 212] on span "tags" at bounding box center [669, 209] width 11 height 5
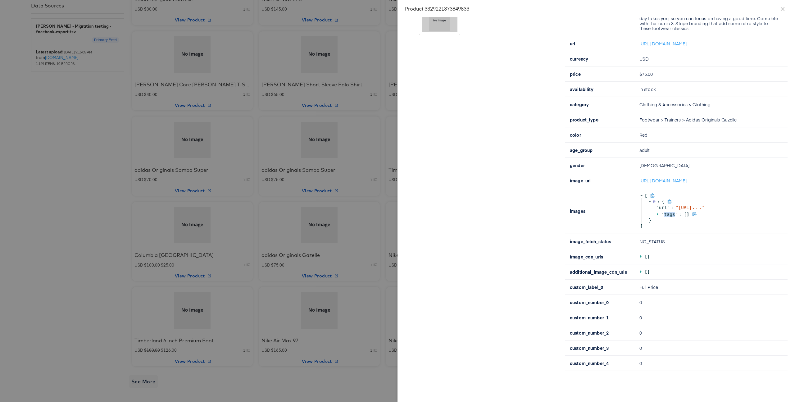
click at [665, 213] on span "tags" at bounding box center [669, 214] width 11 height 5
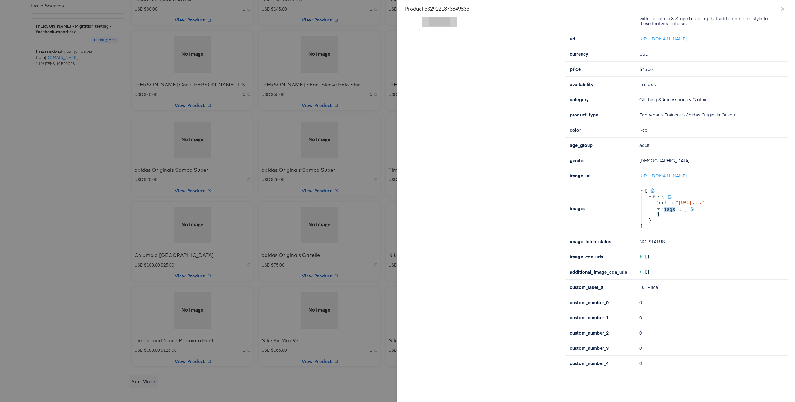
click at [665, 212] on span "tags" at bounding box center [669, 209] width 11 height 5
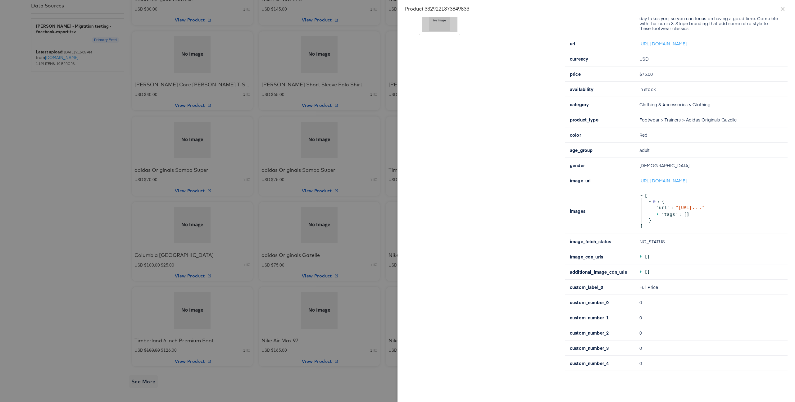
scroll to position [0, 0]
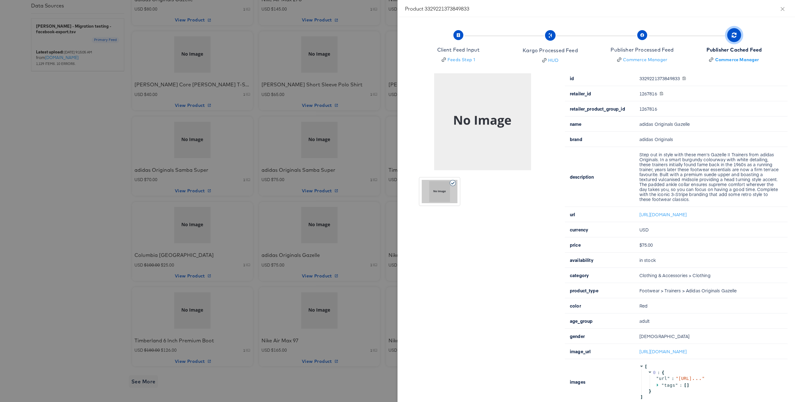
click at [141, 98] on div at bounding box center [397, 201] width 795 height 402
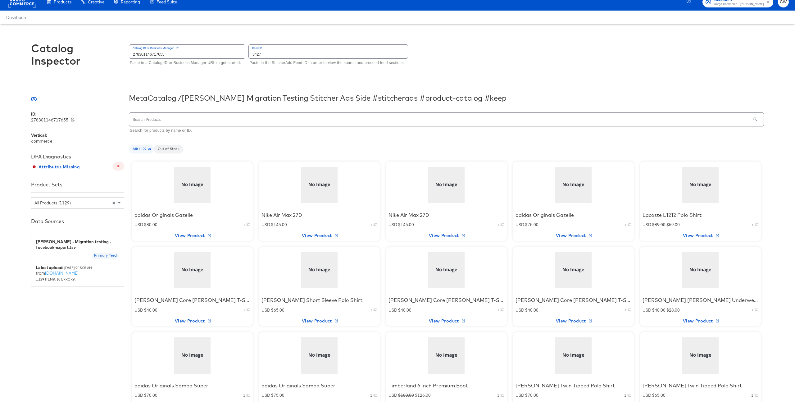
scroll to position [7, 0]
click at [141, 98] on div "Meta Catalog / Scotts Migration Testing Stitcher Ads Side #stitcherads #product…" at bounding box center [446, 97] width 635 height 9
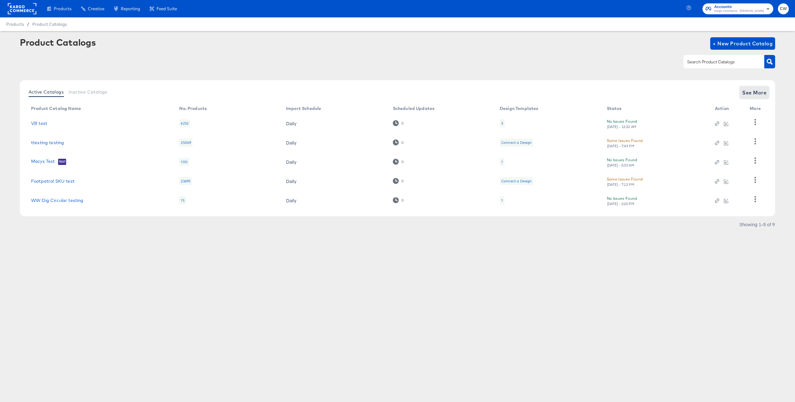
click at [761, 92] on span "See More" at bounding box center [754, 92] width 24 height 9
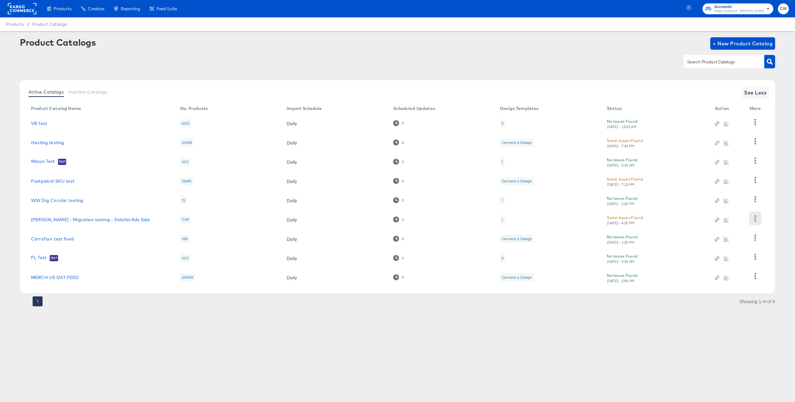
click at [755, 223] on button "button" at bounding box center [755, 218] width 11 height 12
click at [734, 179] on div "Business Manager" at bounding box center [730, 177] width 62 height 10
click at [62, 222] on link "Scotts - Migration testing - StitcherAds Side" at bounding box center [90, 219] width 119 height 5
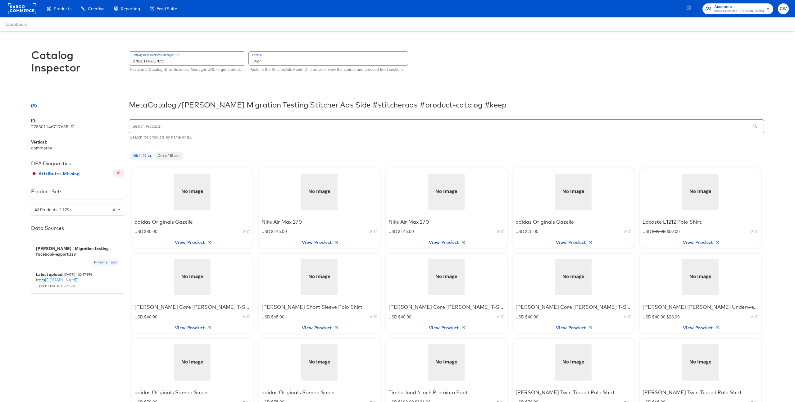
click at [191, 200] on div at bounding box center [192, 191] width 53 height 39
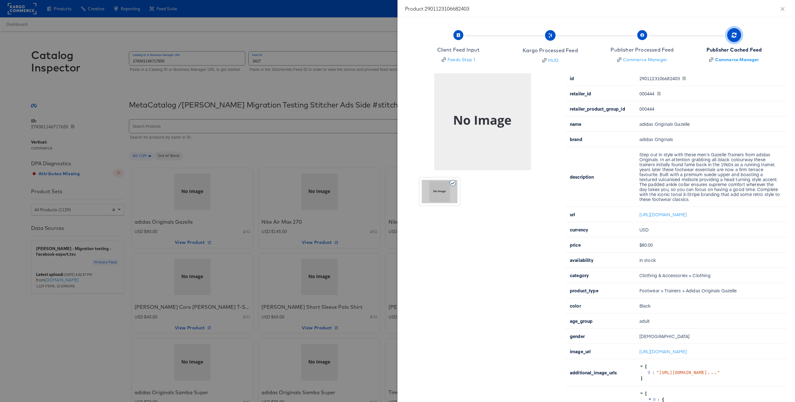
scroll to position [253, 0]
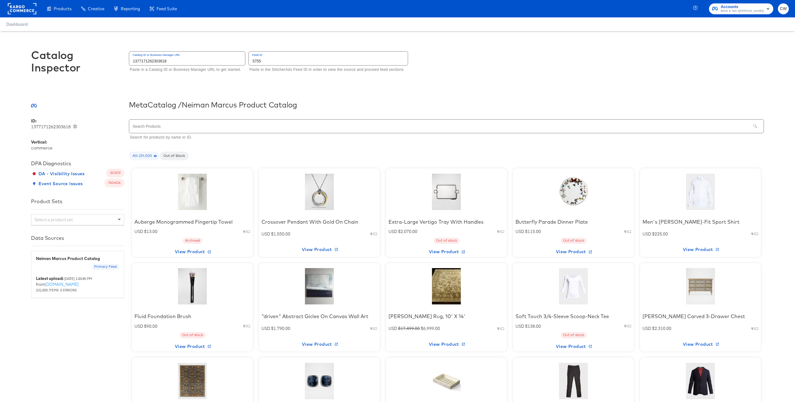
click at [271, 60] on input "5755" at bounding box center [328, 58] width 159 height 13
click at [321, 35] on div "Catalog Inspector Catalog ID or Business Manager URL 1377171262303618 Paste in …" at bounding box center [397, 64] width 733 height 67
click at [207, 195] on div at bounding box center [192, 191] width 53 height 39
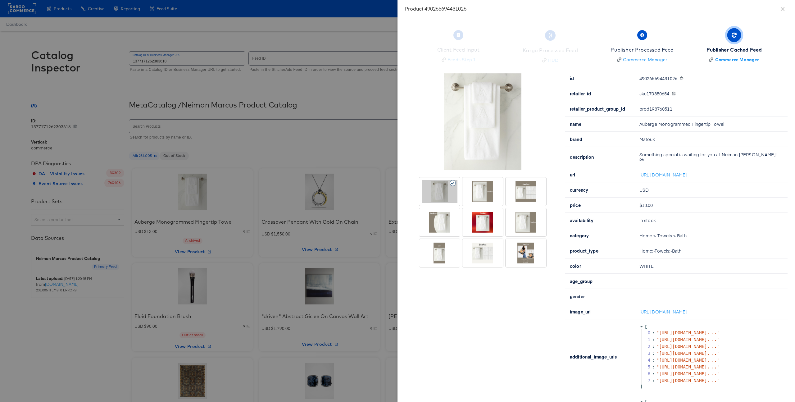
click at [245, 26] on div at bounding box center [397, 201] width 795 height 402
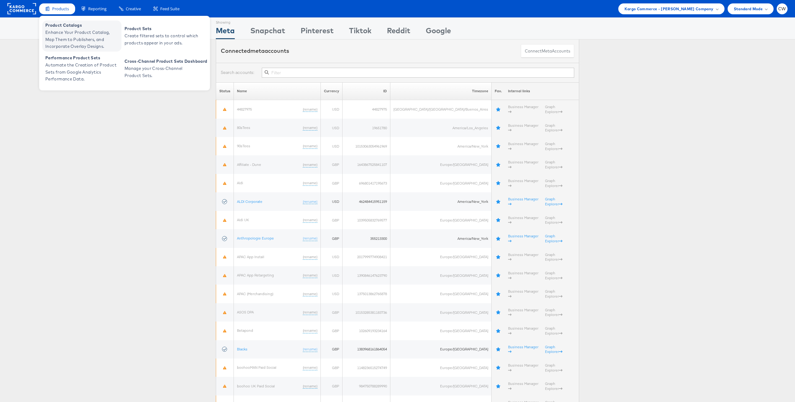
click at [77, 38] on span "Enhance Your Product Catalog, Map Them to Publishers, and Incorporate Overlay D…" at bounding box center [82, 39] width 75 height 21
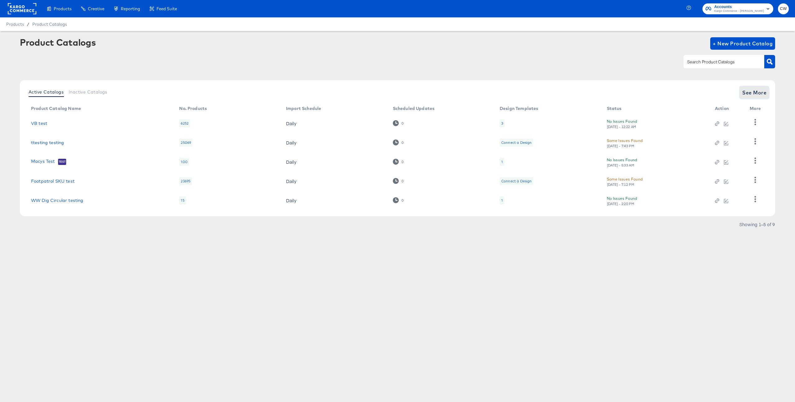
click at [760, 94] on span "See More" at bounding box center [754, 92] width 24 height 9
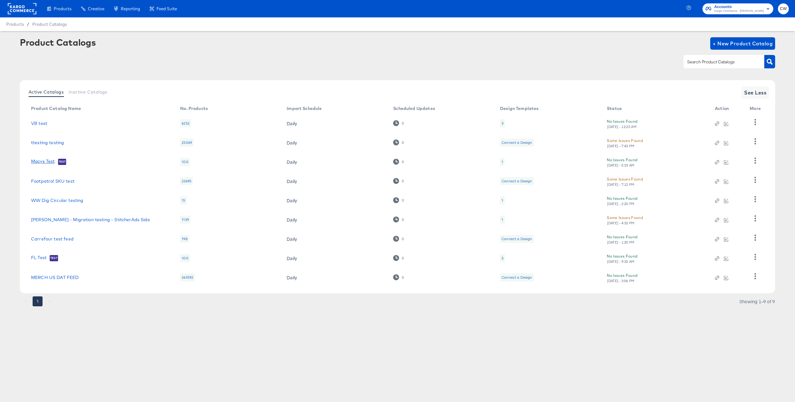
click at [46, 161] on link "Macys Test" at bounding box center [43, 162] width 24 height 6
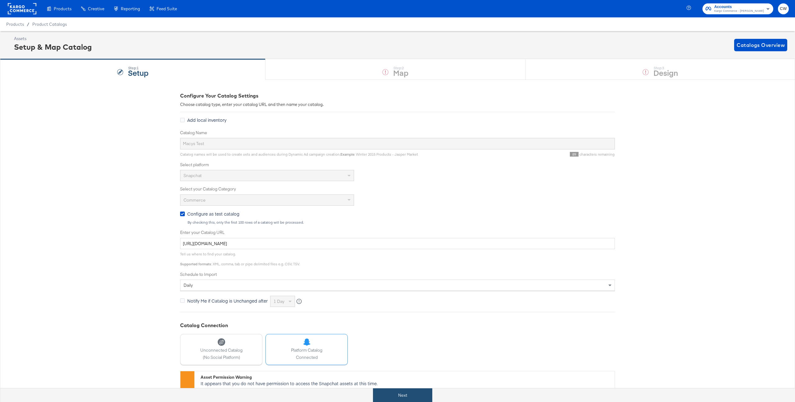
click at [405, 400] on button "Next" at bounding box center [402, 395] width 59 height 14
click at [25, 7] on rect at bounding box center [22, 8] width 29 height 11
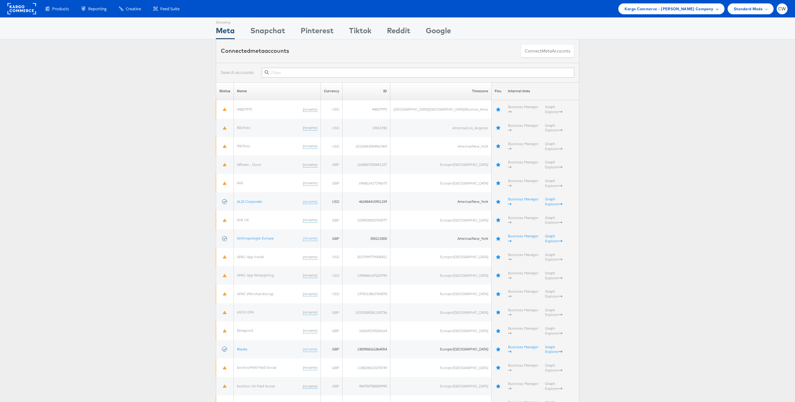
click at [677, 7] on span "Kargo Commerce - Craig Wilmott Company" at bounding box center [668, 9] width 89 height 7
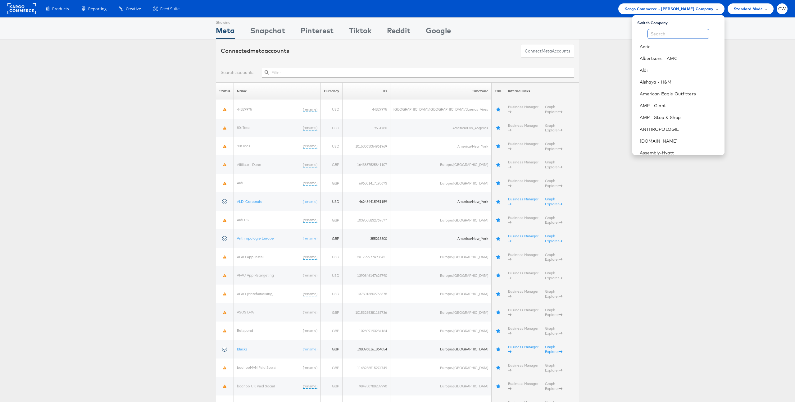
click at [670, 33] on input "text" at bounding box center [678, 34] width 62 height 10
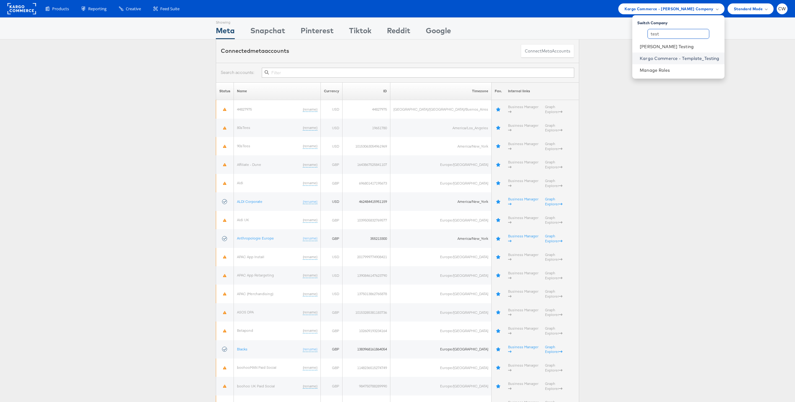
type input "test"
click at [676, 57] on link "Kargo Commerce - Template_Testing" at bounding box center [679, 58] width 79 height 6
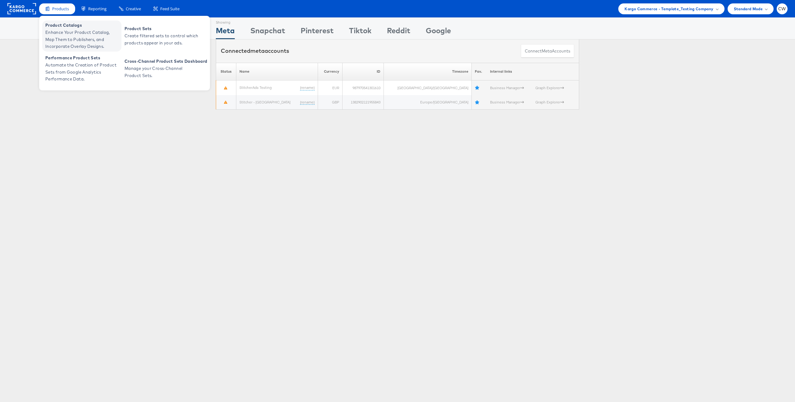
click at [86, 32] on span "Enhance Your Product Catalog, Map Them to Publishers, and Incorporate Overlay D…" at bounding box center [82, 39] width 75 height 21
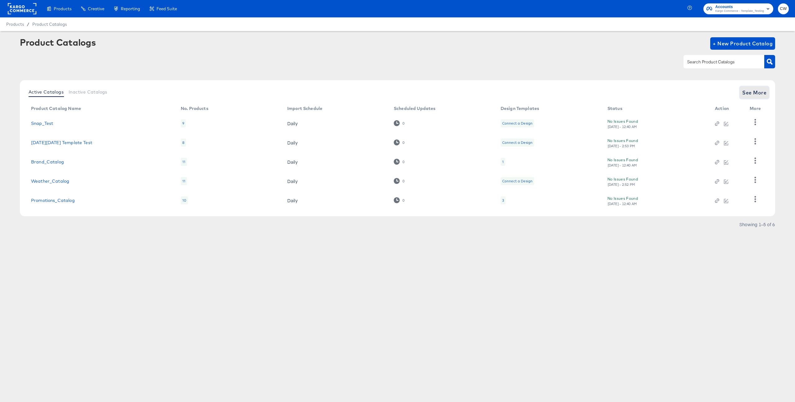
click at [755, 95] on span "See More" at bounding box center [754, 92] width 24 height 9
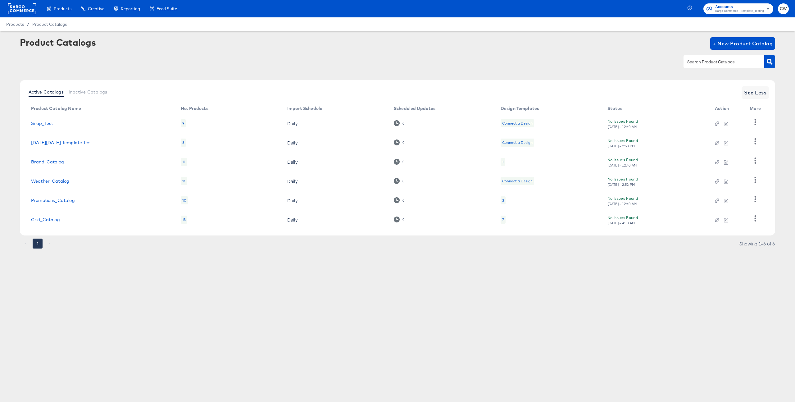
click at [48, 182] on link "Weather_Catalog" at bounding box center [50, 181] width 38 height 5
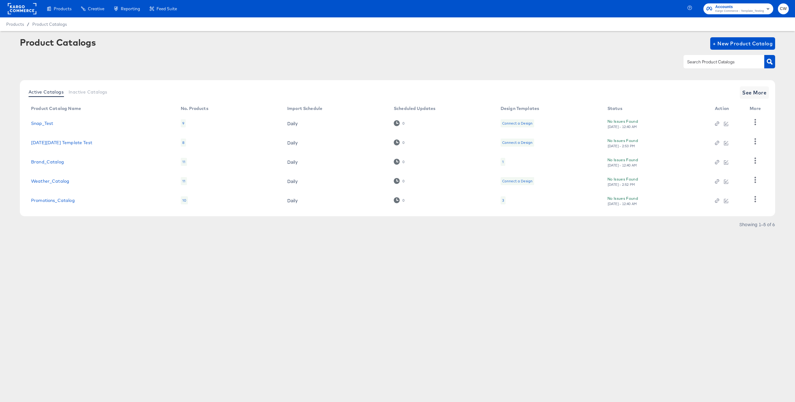
click at [761, 122] on td at bounding box center [757, 123] width 24 height 19
click at [755, 122] on icon "button" at bounding box center [756, 122] width 2 height 6
click at [535, 72] on div "Product Catalogs + New Product Catalog" at bounding box center [397, 56] width 755 height 38
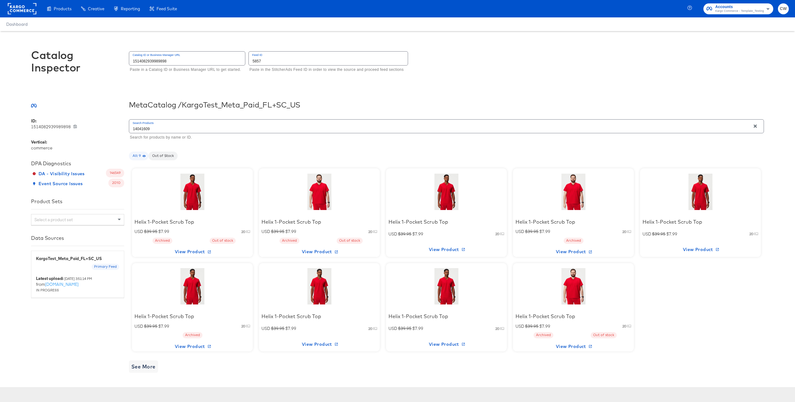
click at [200, 185] on div at bounding box center [192, 191] width 53 height 39
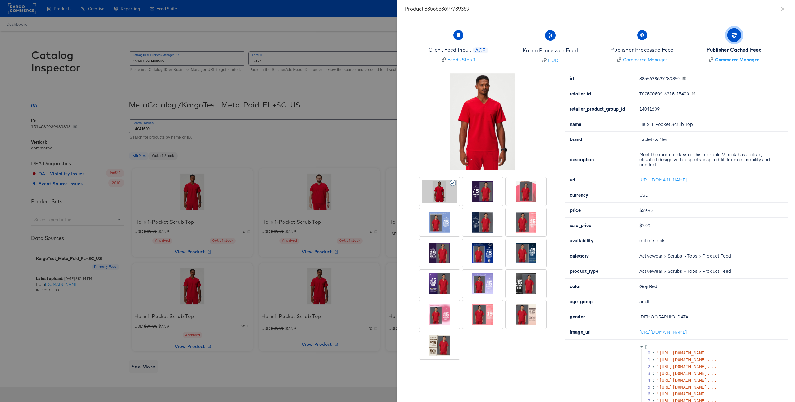
click at [492, 222] on div at bounding box center [483, 222] width 36 height 23
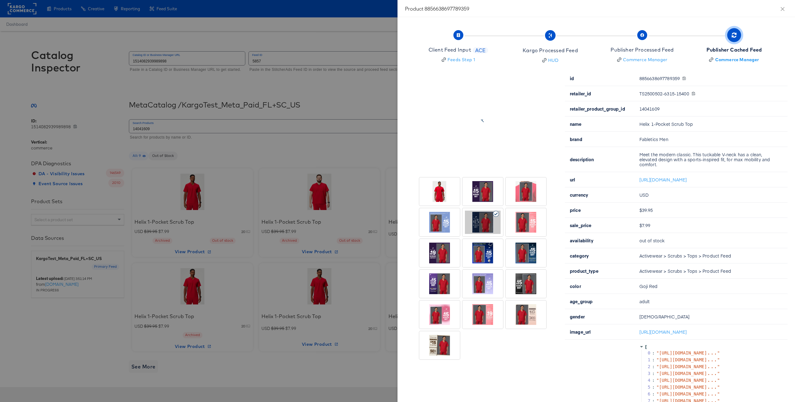
click at [492, 222] on div at bounding box center [483, 222] width 36 height 23
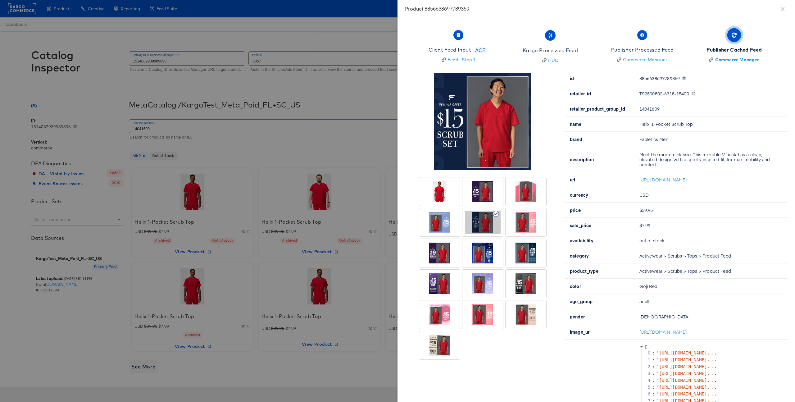
click at [526, 222] on div at bounding box center [526, 222] width 36 height 23
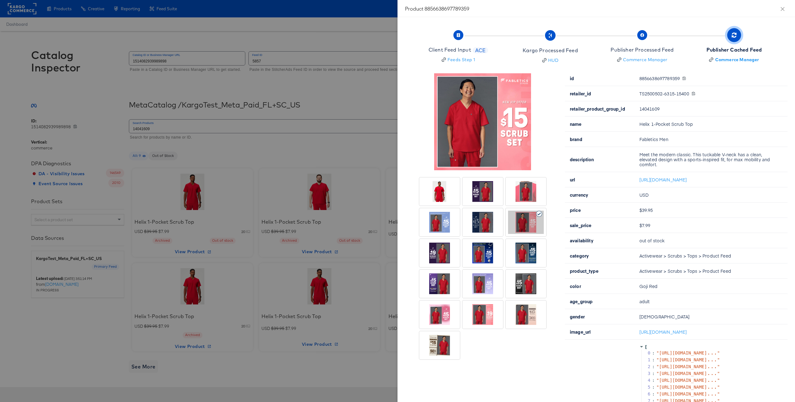
click at [527, 242] on div at bounding box center [526, 252] width 36 height 23
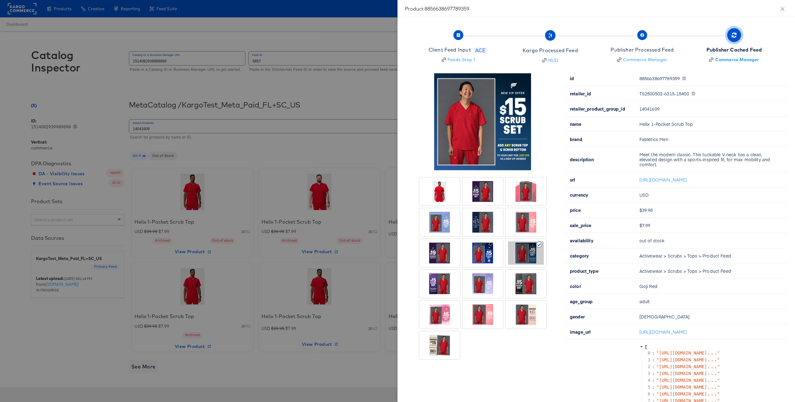
click at [496, 255] on div at bounding box center [483, 252] width 36 height 23
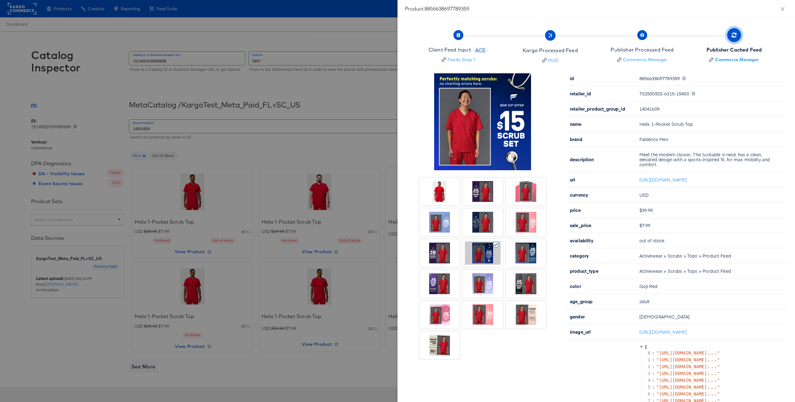
click at [450, 260] on div at bounding box center [440, 252] width 36 height 23
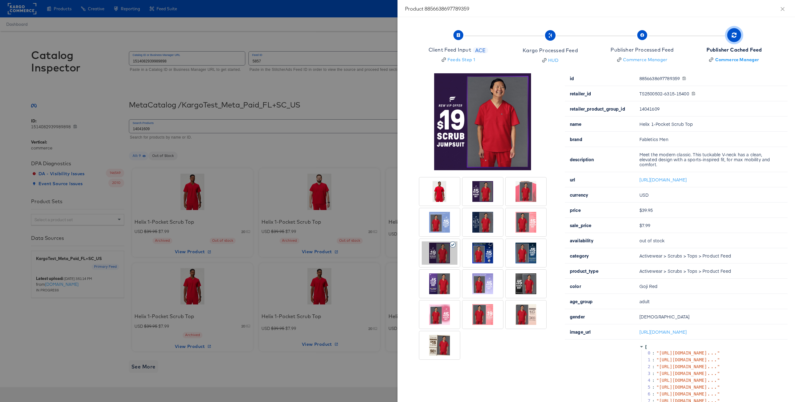
click at [446, 192] on div at bounding box center [440, 191] width 36 height 23
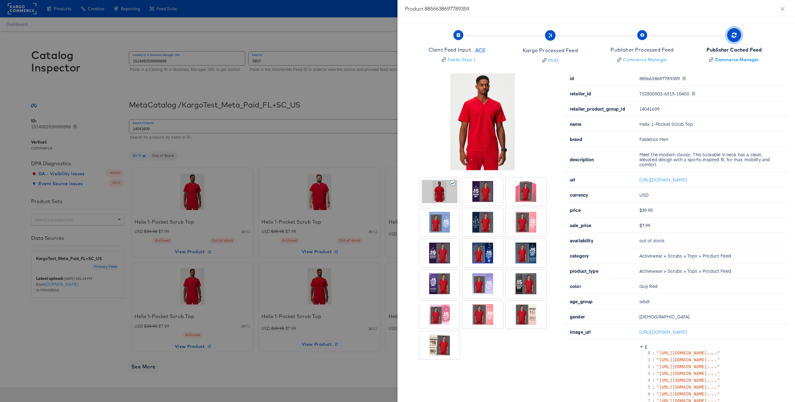
click at [485, 193] on div at bounding box center [483, 191] width 36 height 23
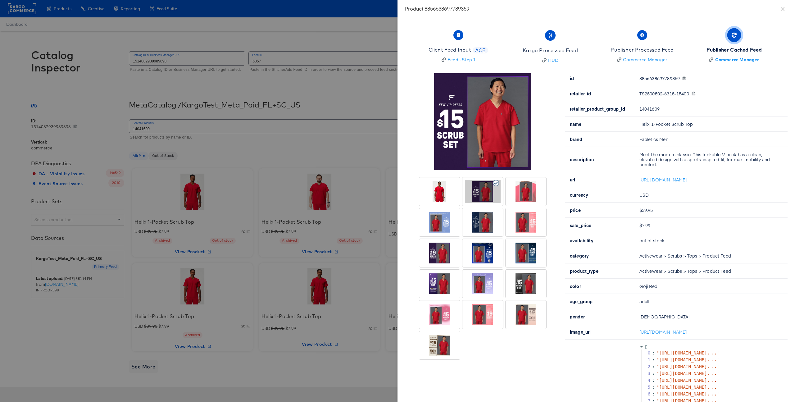
click at [343, 159] on div at bounding box center [397, 201] width 795 height 402
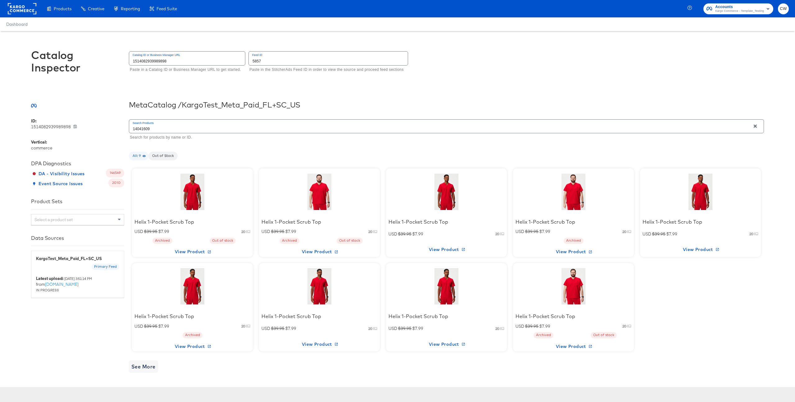
click at [327, 284] on div at bounding box center [319, 286] width 53 height 39
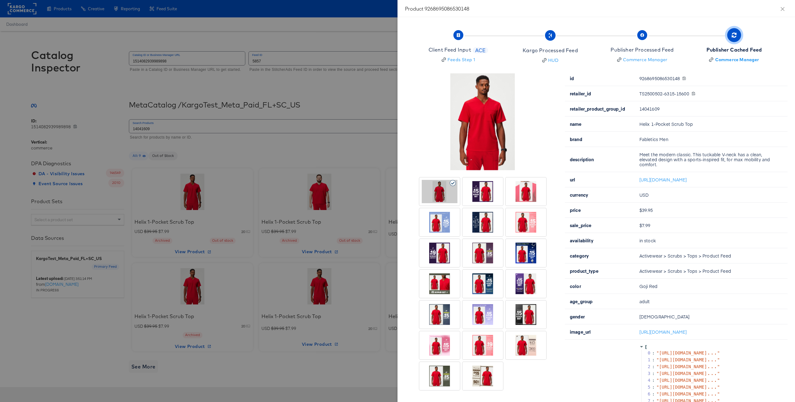
click at [533, 343] on div at bounding box center [526, 345] width 36 height 23
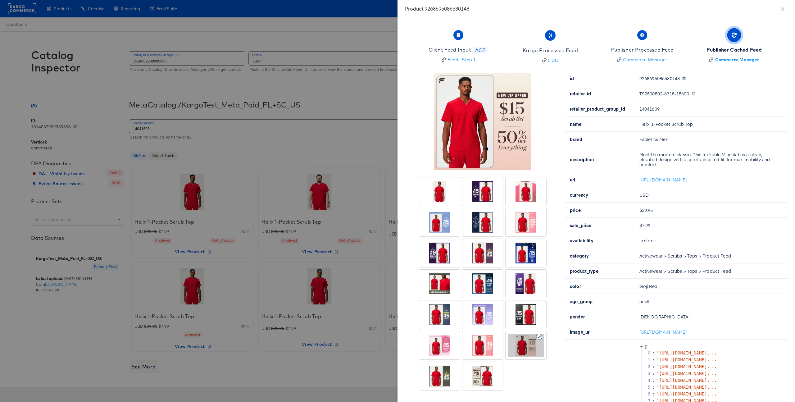
click at [485, 373] on div at bounding box center [483, 375] width 36 height 23
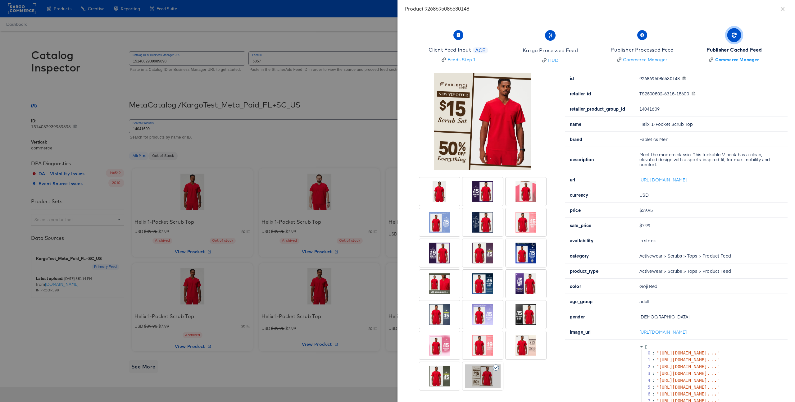
click at [450, 380] on div at bounding box center [440, 375] width 36 height 23
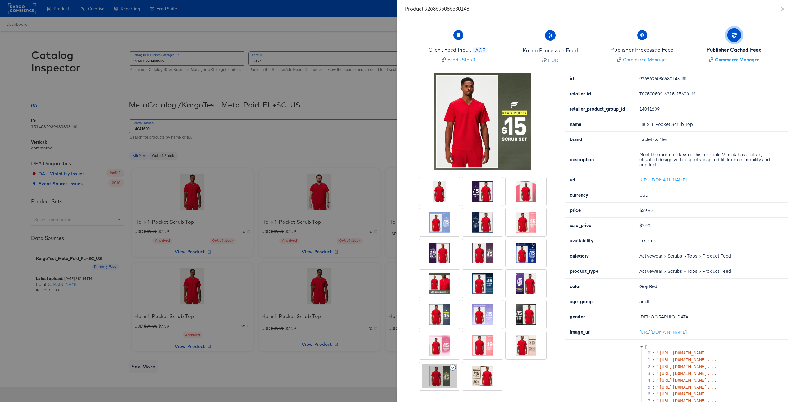
click at [209, 196] on div at bounding box center [397, 201] width 795 height 402
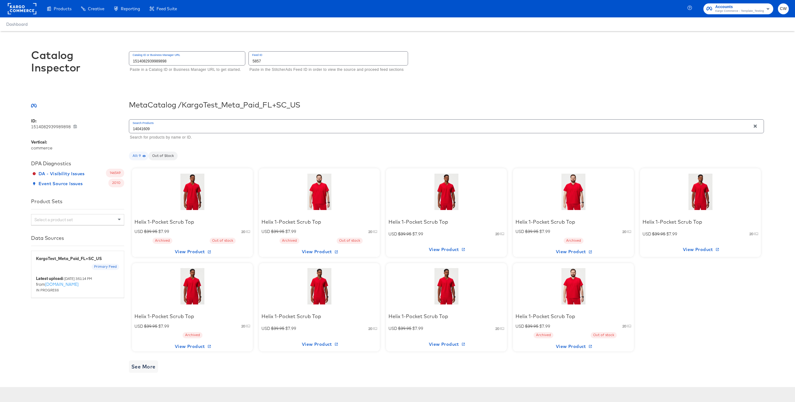
click at [199, 201] on div at bounding box center [192, 191] width 53 height 39
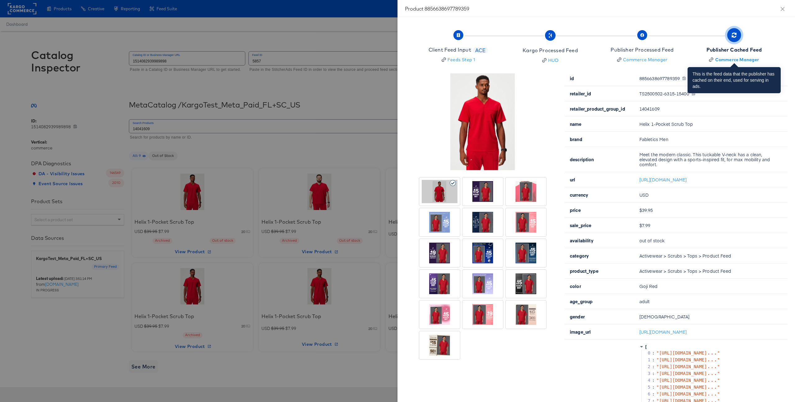
click at [755, 50] on div "Publisher Cached Feed" at bounding box center [734, 49] width 56 height 7
click at [756, 47] on div "Publisher Cached Feed" at bounding box center [734, 49] width 56 height 7
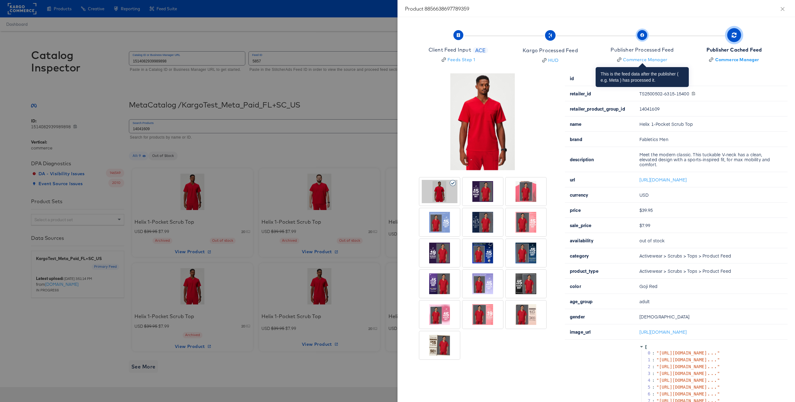
click at [644, 50] on div "Publisher Processed Feed" at bounding box center [641, 49] width 63 height 7
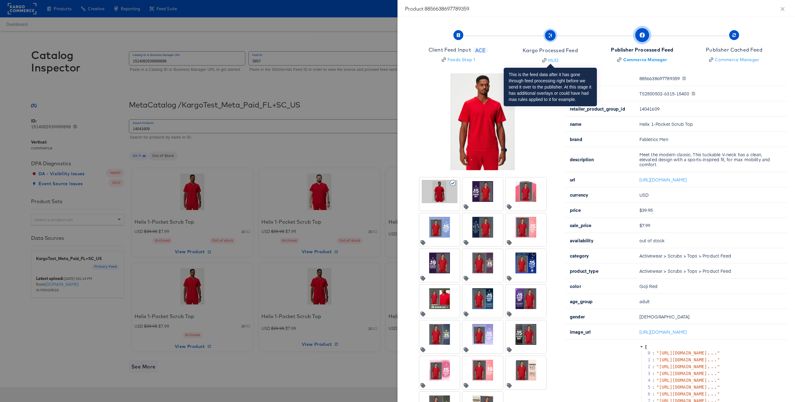
click at [564, 50] on div "Kargo Processed Feed" at bounding box center [550, 50] width 55 height 7
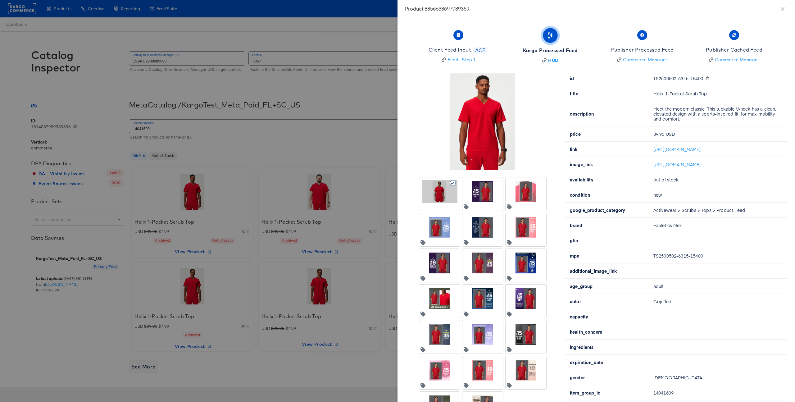
click at [529, 376] on div at bounding box center [526, 369] width 36 height 23
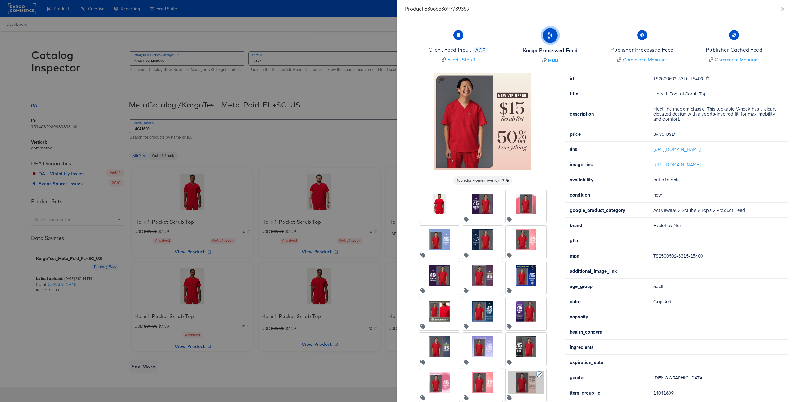
scroll to position [29, 0]
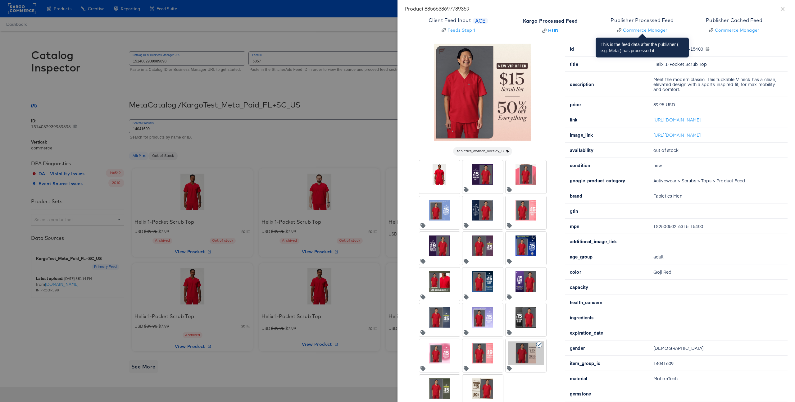
click at [659, 20] on div "Publisher Processed Feed" at bounding box center [641, 20] width 63 height 7
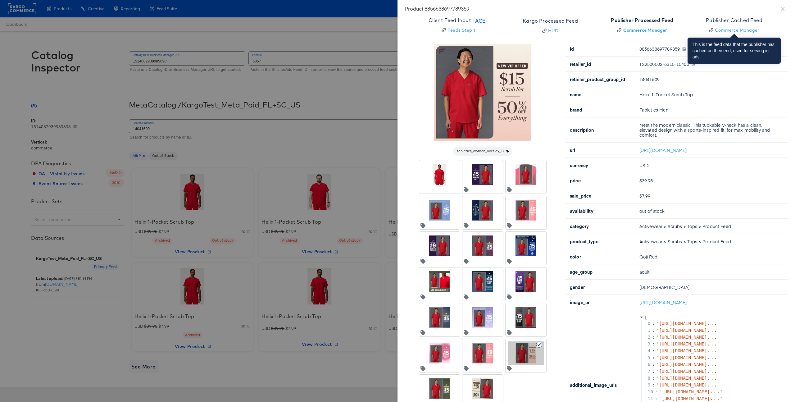
click at [742, 22] on div "Publisher Cached Feed" at bounding box center [734, 20] width 57 height 7
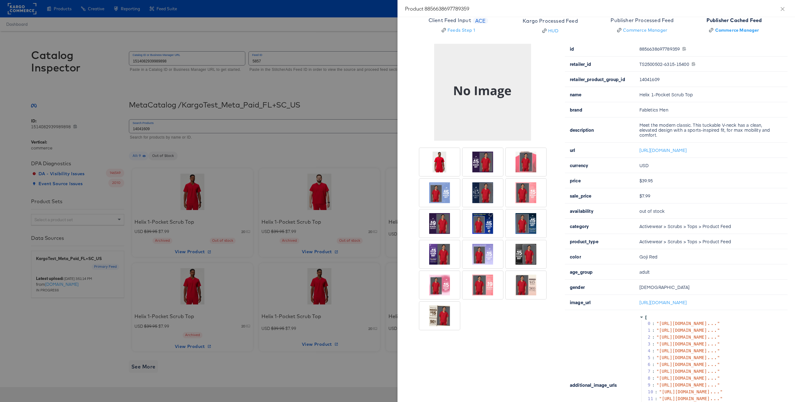
click at [527, 287] on div at bounding box center [526, 284] width 36 height 23
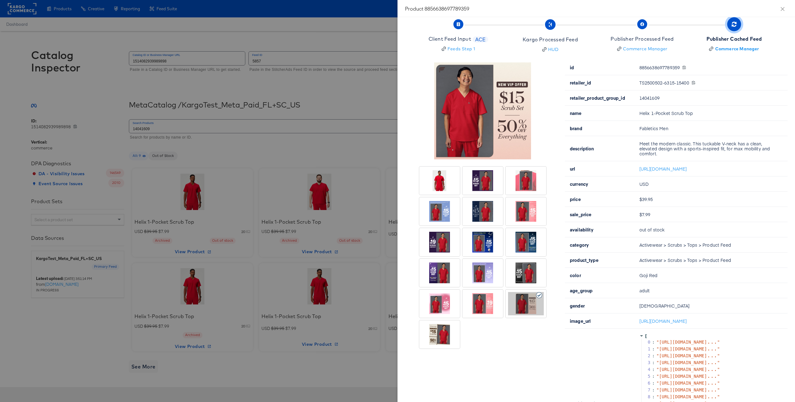
scroll to position [0, 0]
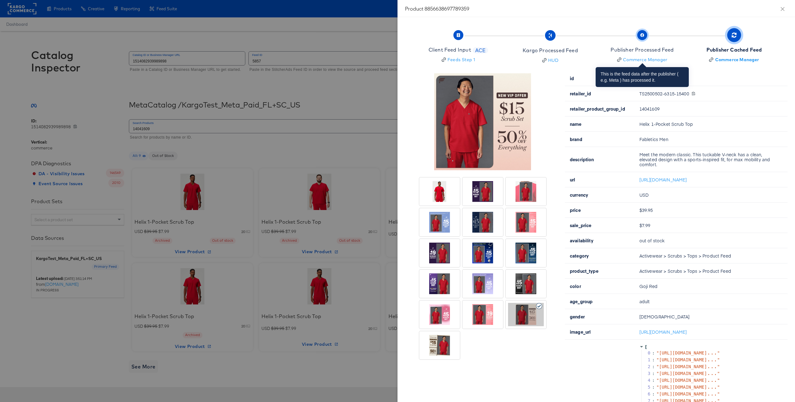
click at [647, 48] on div "Publisher Processed Feed" at bounding box center [641, 49] width 63 height 7
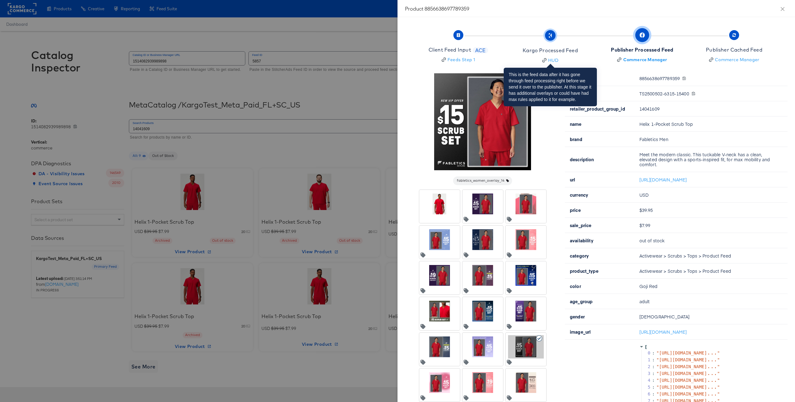
click at [569, 51] on div "Kargo Processed Feed" at bounding box center [550, 50] width 55 height 7
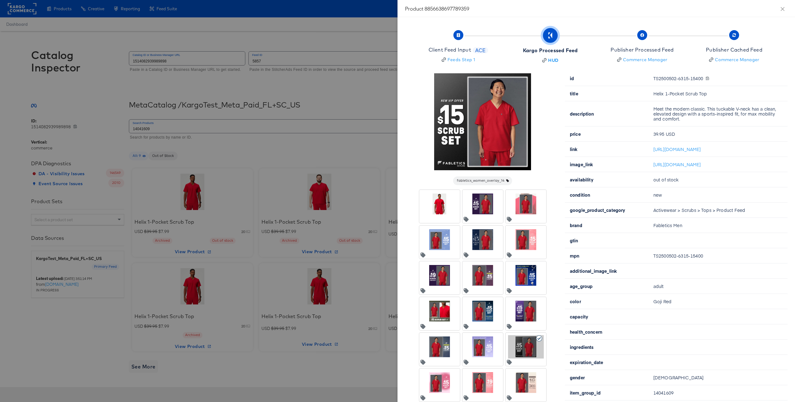
click at [439, 216] on div at bounding box center [439, 204] width 38 height 26
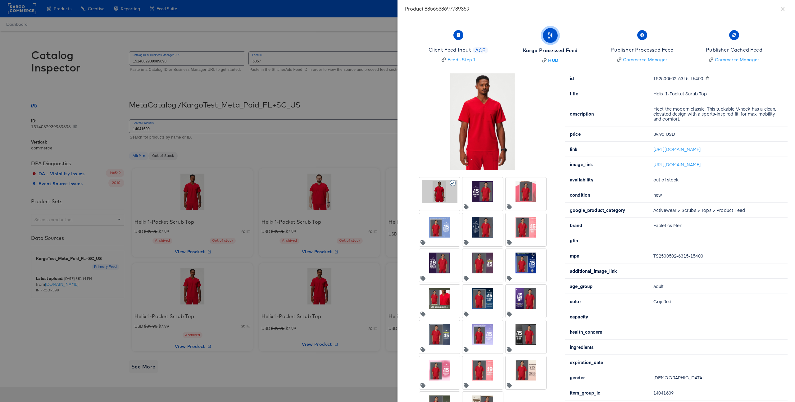
click at [484, 189] on div at bounding box center [483, 191] width 36 height 23
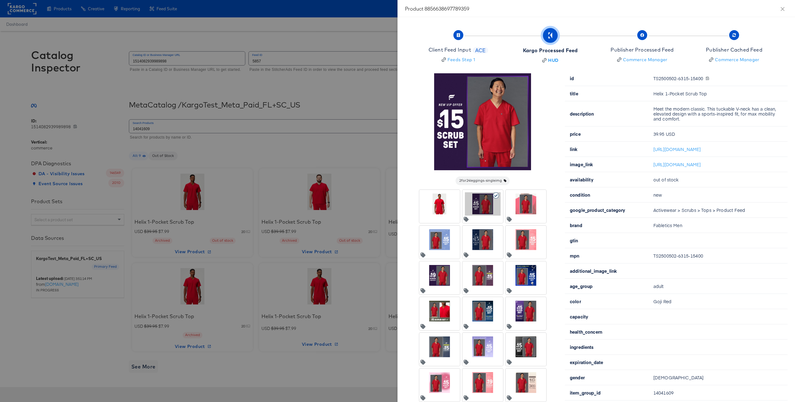
click at [529, 196] on div at bounding box center [526, 203] width 36 height 23
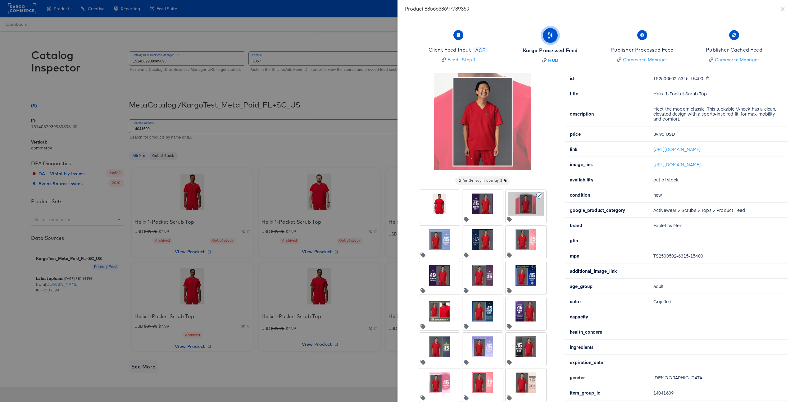
click at [327, 160] on div at bounding box center [397, 201] width 795 height 402
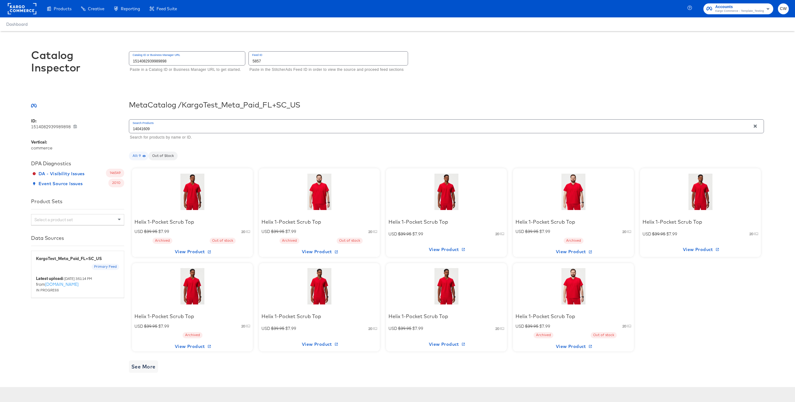
click at [191, 188] on div at bounding box center [192, 191] width 53 height 39
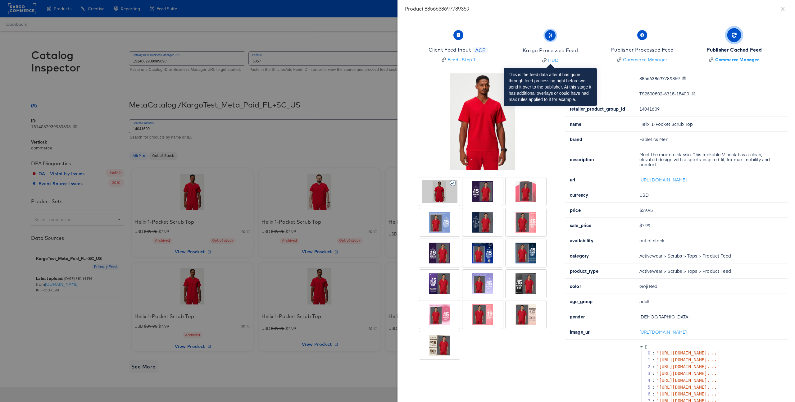
click at [585, 53] on button "Kargo Processed Feed HUD" at bounding box center [550, 48] width 97 height 46
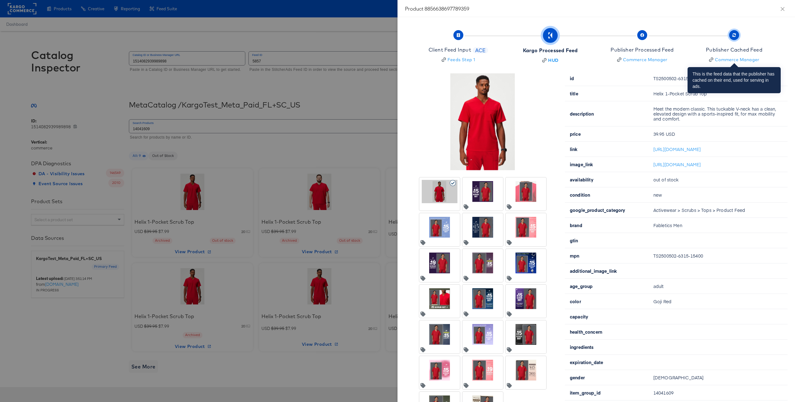
click at [689, 51] on button "Publisher Cached Feed Commerce Manager" at bounding box center [734, 48] width 97 height 46
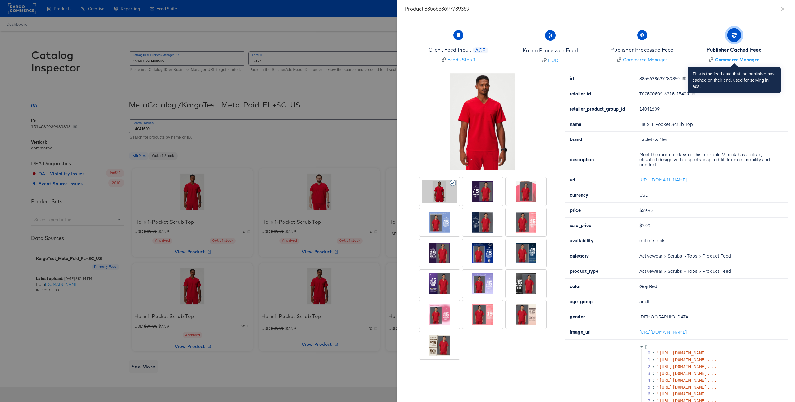
click at [773, 47] on button "Publisher Cached Feed Commerce Manager" at bounding box center [734, 48] width 97 height 46
click at [761, 51] on div "Publisher Cached Feed" at bounding box center [734, 49] width 56 height 7
click at [737, 48] on div "Publisher Cached Feed" at bounding box center [734, 49] width 56 height 7
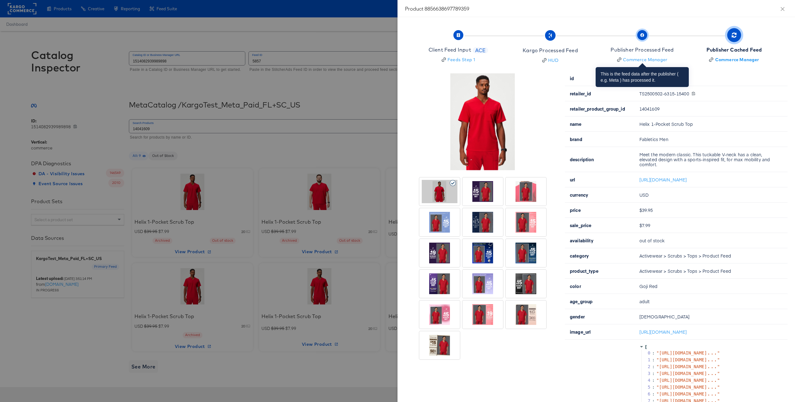
click at [661, 40] on span "Publisher Processed Feed Commerce Manager" at bounding box center [641, 47] width 63 height 31
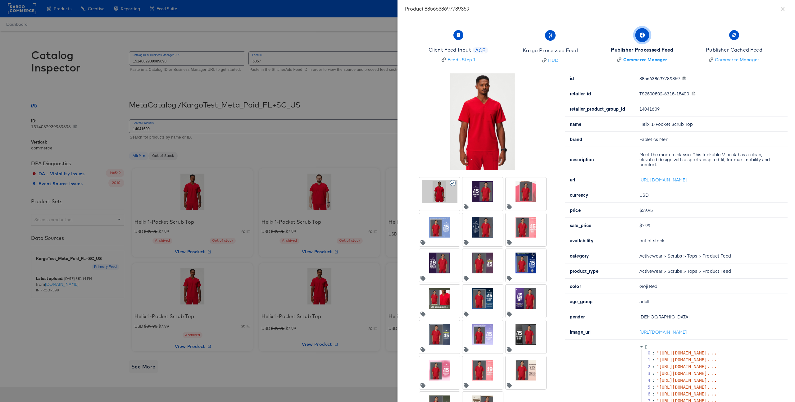
click at [439, 293] on div at bounding box center [440, 298] width 36 height 23
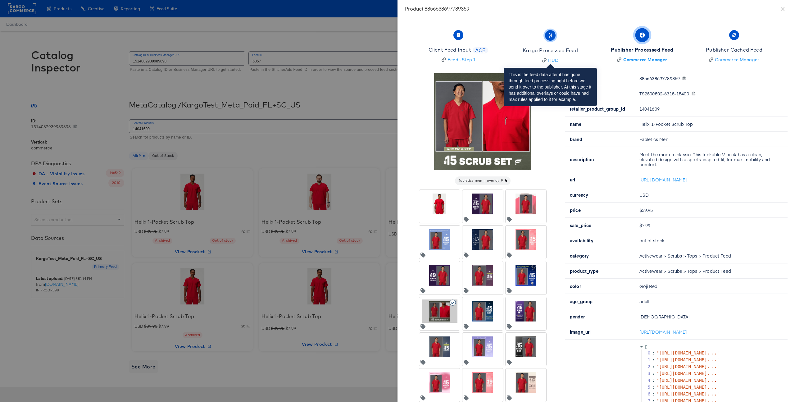
click at [575, 48] on div "Kargo Processed Feed" at bounding box center [550, 50] width 55 height 7
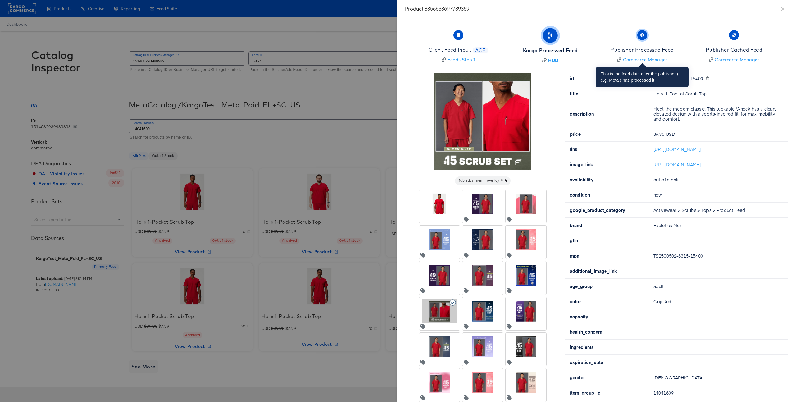
click at [656, 48] on div "Publisher Processed Feed" at bounding box center [641, 49] width 63 height 7
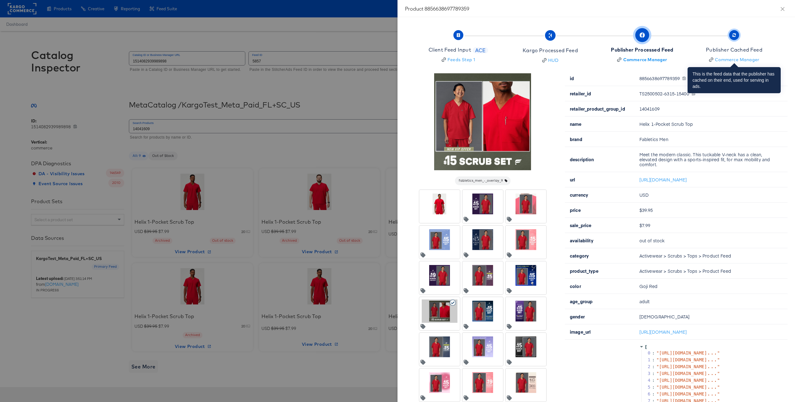
click at [723, 52] on div "Publisher Cached Feed" at bounding box center [734, 49] width 57 height 7
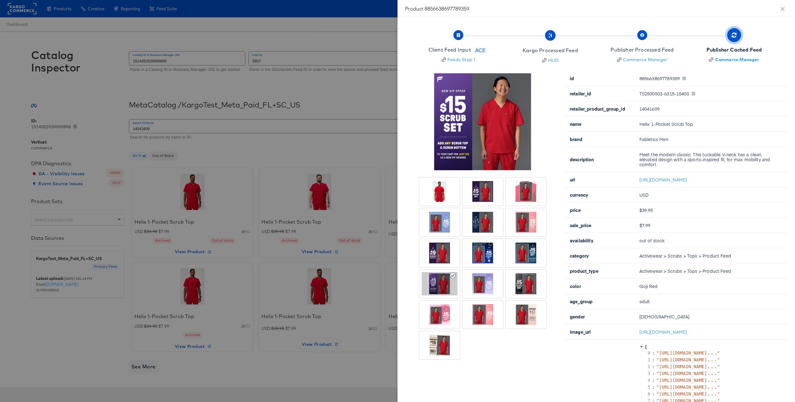
click at [341, 165] on div at bounding box center [397, 201] width 795 height 402
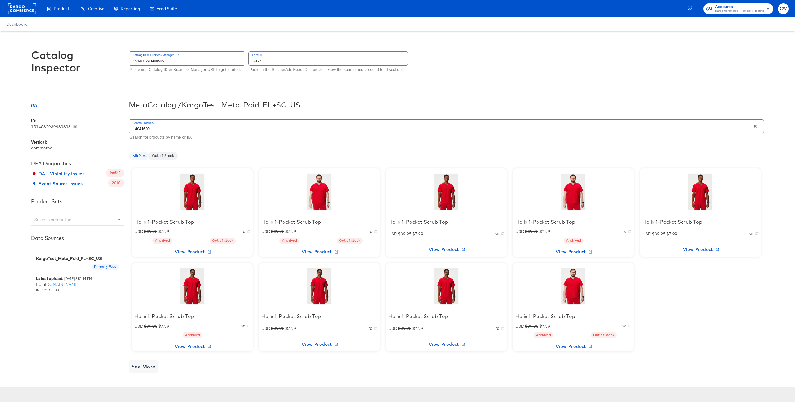
click at [316, 190] on div at bounding box center [319, 191] width 53 height 39
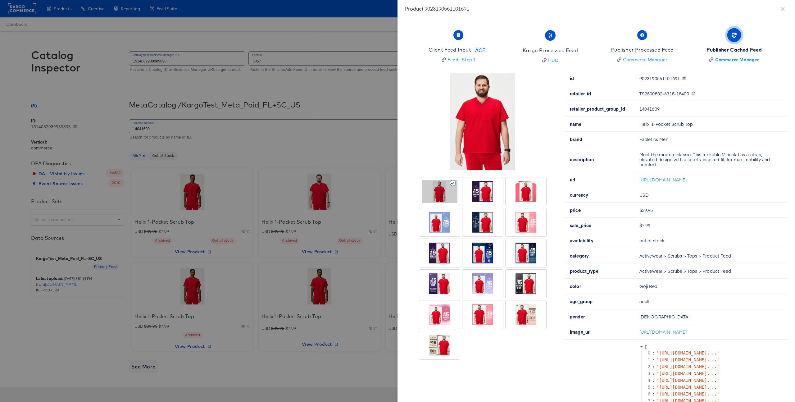
click at [495, 198] on div at bounding box center [483, 191] width 36 height 23
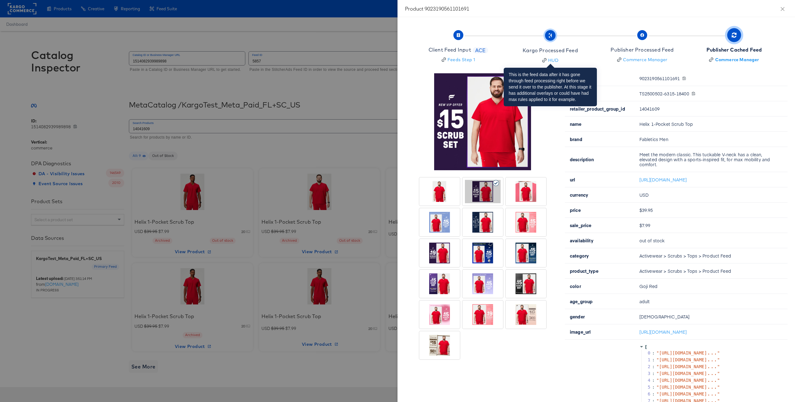
click at [565, 51] on div "Kargo Processed Feed" at bounding box center [550, 50] width 55 height 7
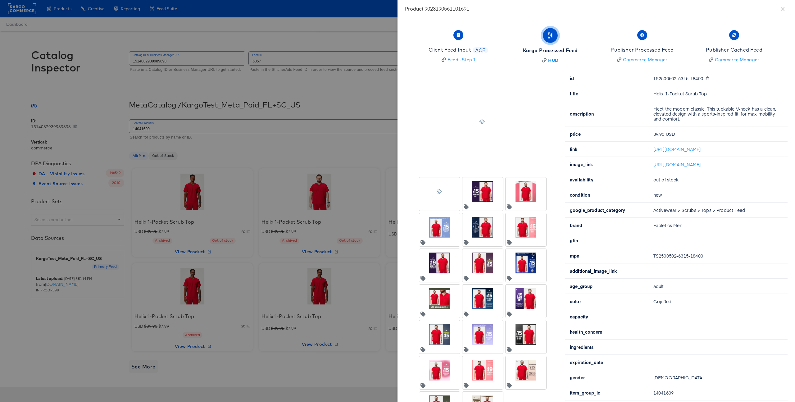
click at [475, 270] on div at bounding box center [483, 262] width 36 height 23
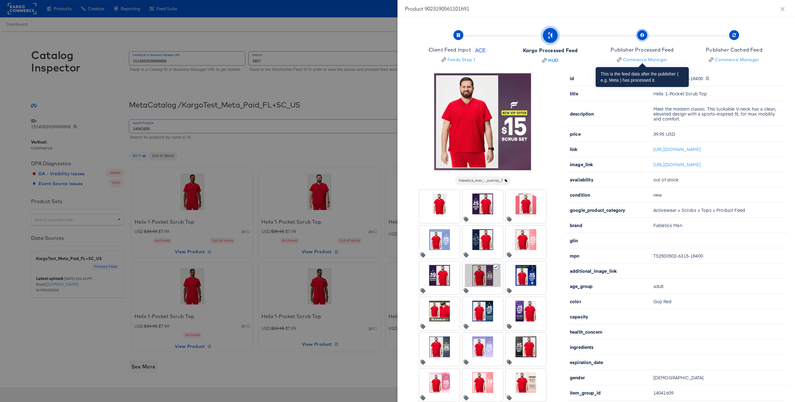
click at [669, 50] on div "Publisher Processed Feed" at bounding box center [641, 49] width 63 height 7
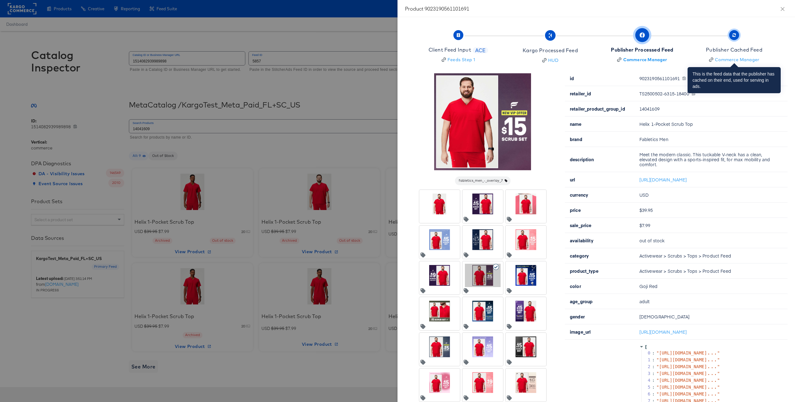
click at [723, 52] on div "Publisher Cached Feed" at bounding box center [734, 49] width 57 height 7
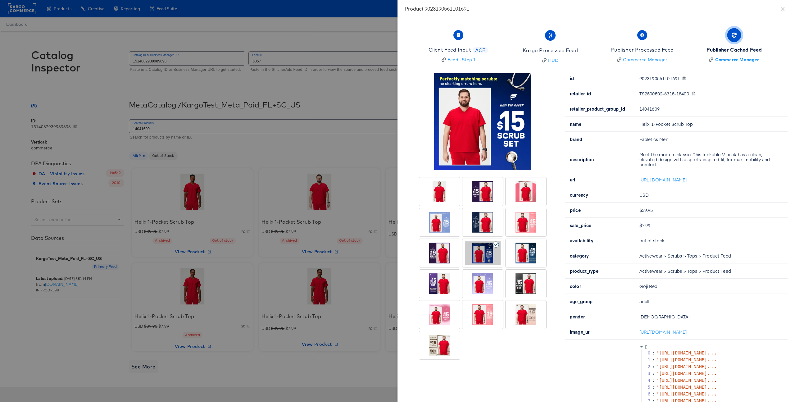
click at [282, 164] on div at bounding box center [397, 201] width 795 height 402
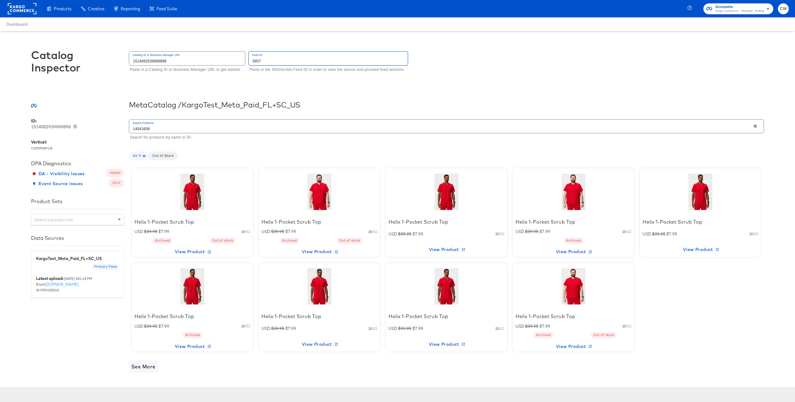
click at [277, 64] on input "5857" at bounding box center [328, 58] width 159 height 13
click at [158, 63] on input "1514082939989898" at bounding box center [187, 58] width 116 height 13
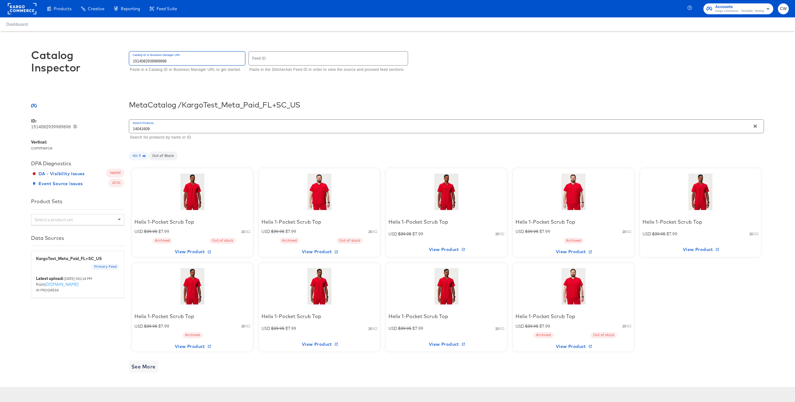
type input "398365700777437"
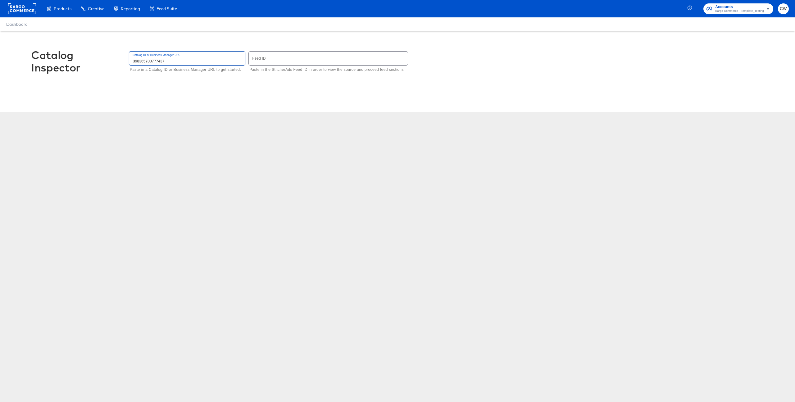
click at [142, 61] on input "398365700777437" at bounding box center [187, 58] width 116 height 13
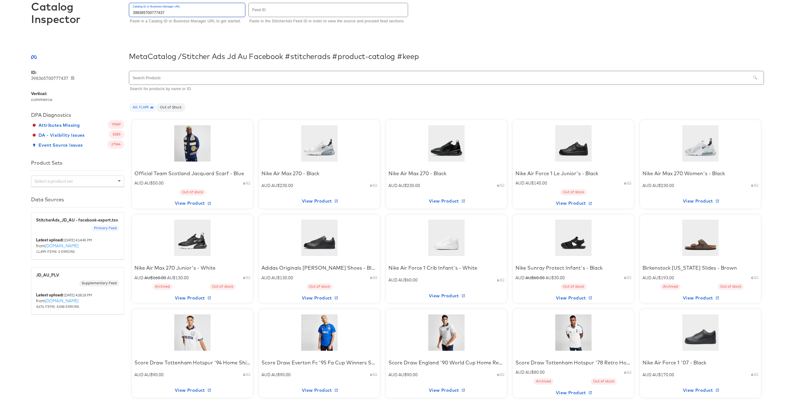
scroll to position [30, 0]
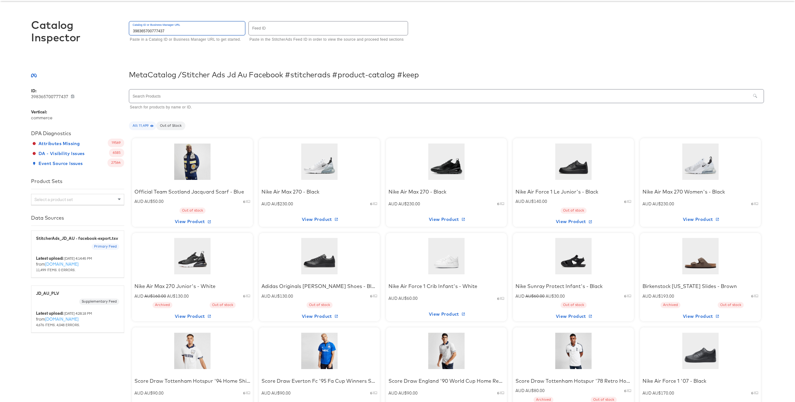
type input "398365700777437"
click at [198, 102] on input "text" at bounding box center [439, 95] width 621 height 13
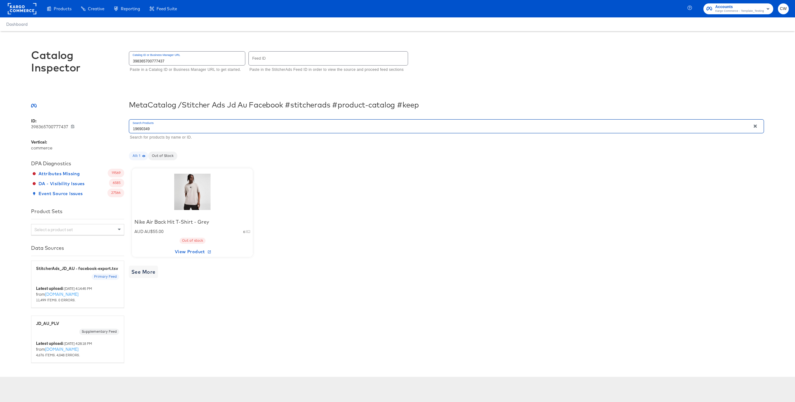
type input "19690349"
click at [200, 199] on div at bounding box center [192, 191] width 53 height 39
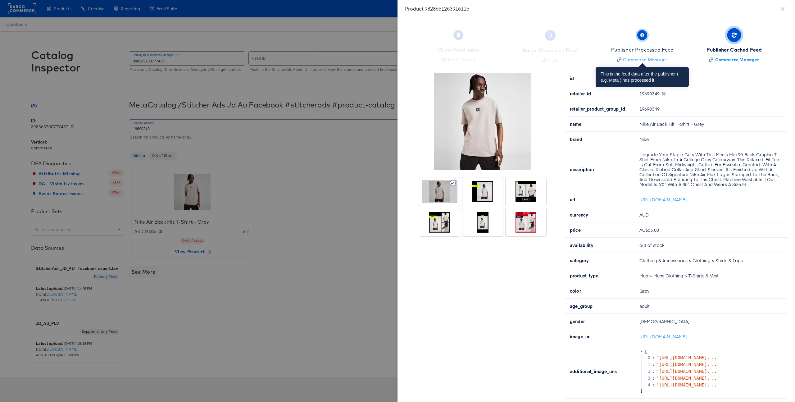
click at [659, 47] on div "Publisher Processed Feed" at bounding box center [641, 49] width 63 height 7
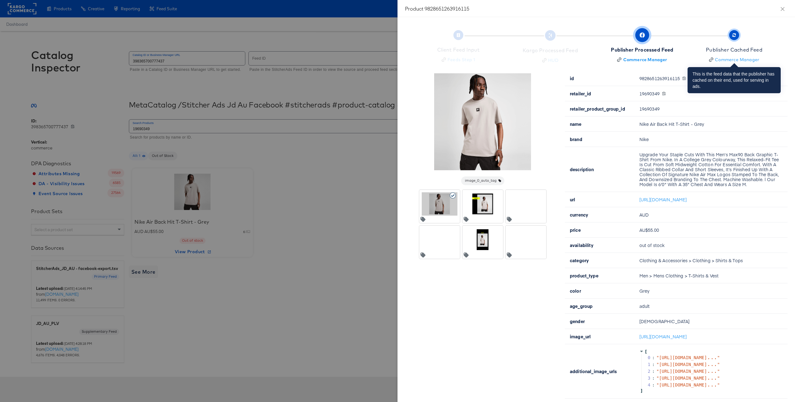
click at [741, 52] on div "Publisher Cached Feed" at bounding box center [734, 49] width 57 height 7
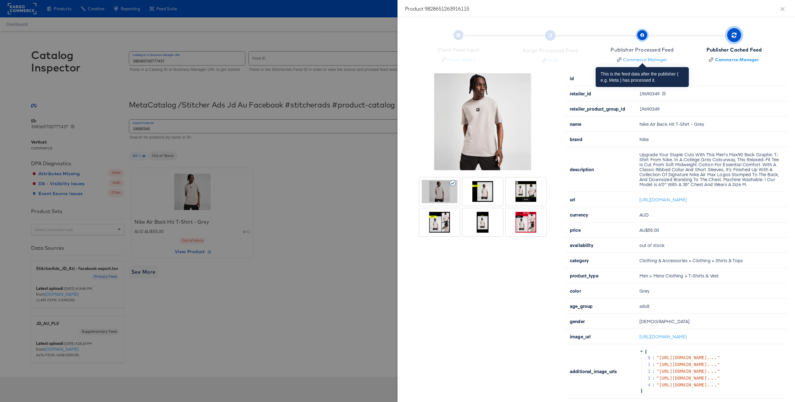
click at [659, 48] on div "Publisher Processed Feed" at bounding box center [641, 49] width 63 height 7
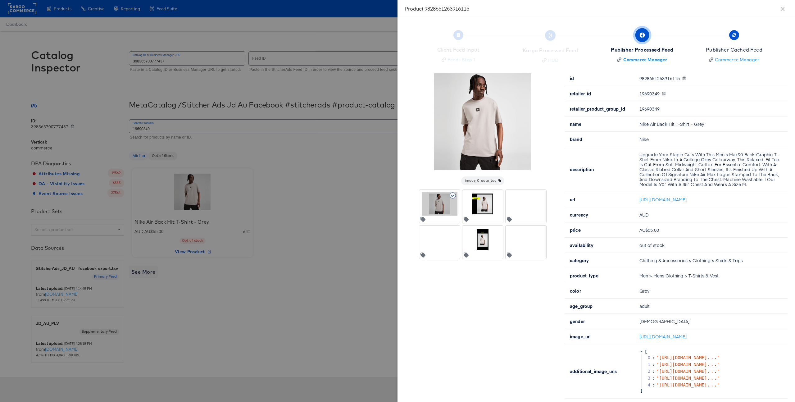
click at [306, 219] on div at bounding box center [397, 201] width 795 height 402
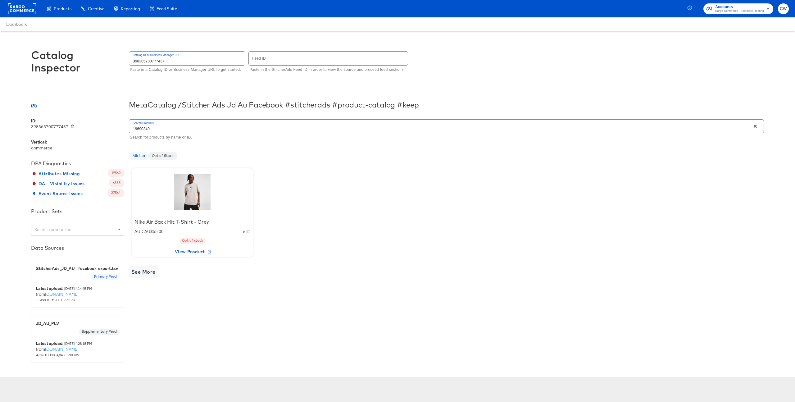
click at [280, 57] on input "text" at bounding box center [328, 58] width 159 height 13
type input "2852"
click at [201, 190] on div at bounding box center [192, 191] width 53 height 39
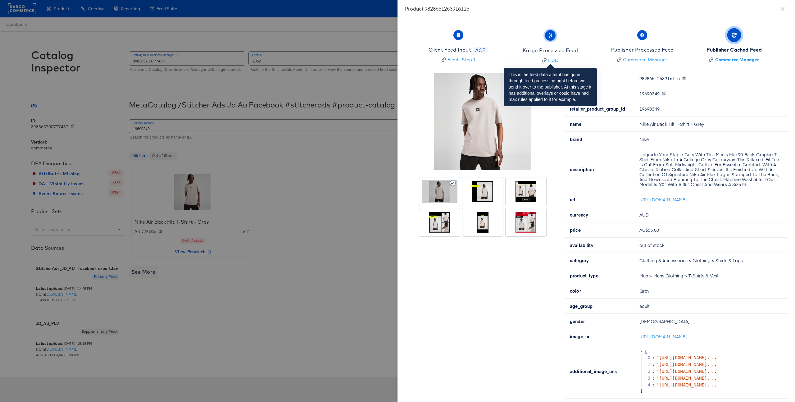
click at [560, 52] on div "Kargo Processed Feed" at bounding box center [550, 50] width 55 height 7
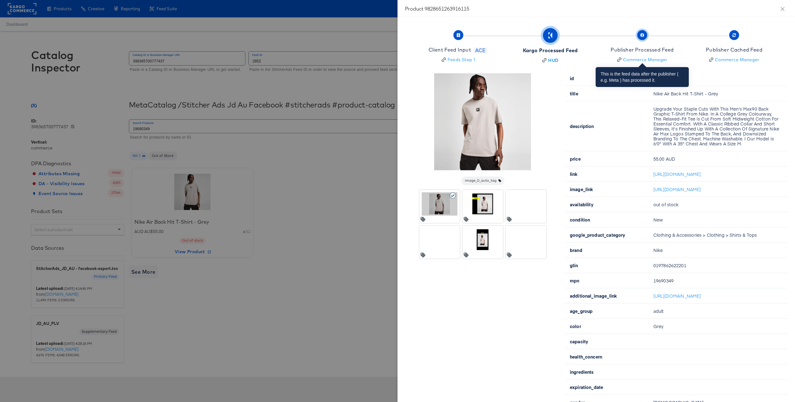
click at [637, 48] on div "Publisher Processed Feed" at bounding box center [641, 49] width 63 height 7
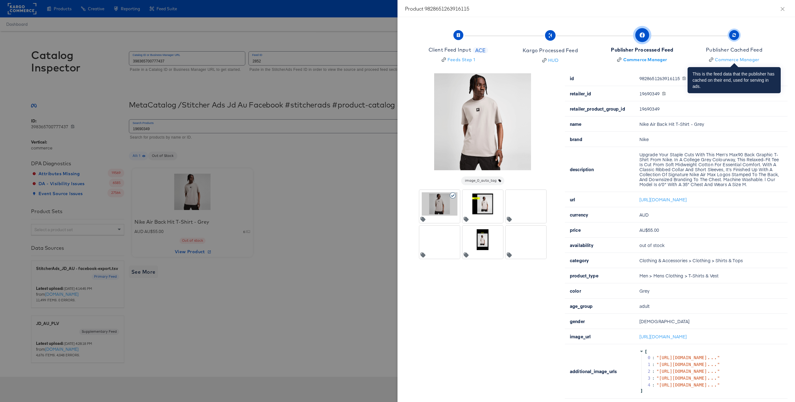
click at [737, 46] on div "Publisher Cached Feed" at bounding box center [734, 49] width 57 height 7
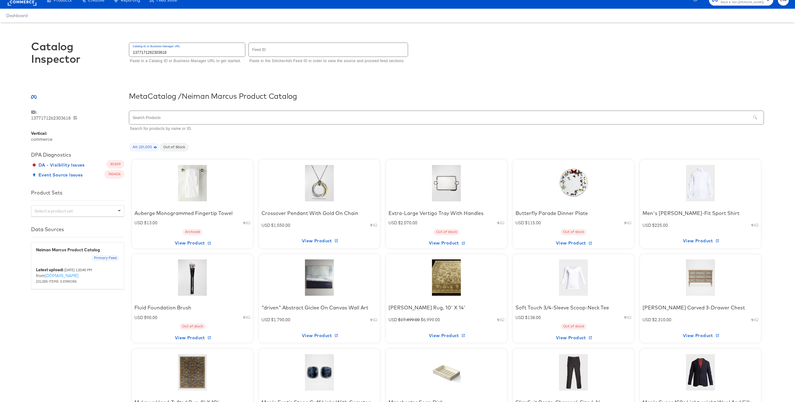
scroll to position [9, 0]
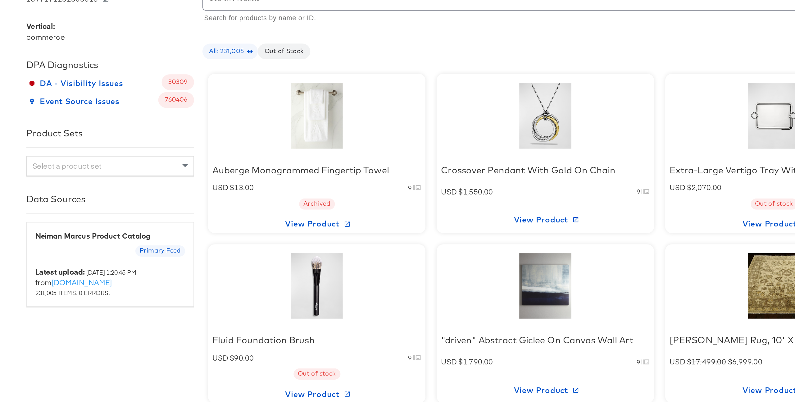
drag, startPoint x: 64, startPoint y: 270, endPoint x: 116, endPoint y: 270, distance: 51.9
click at [116, 270] on div "Latest upload: 10/8/2025, 1:20:45 PM from feeds.stitcherads.com 231,005 items. …" at bounding box center [77, 274] width 83 height 17
click at [74, 271] on small "10/8/2025, 1:20:45 PM" at bounding box center [78, 269] width 28 height 5
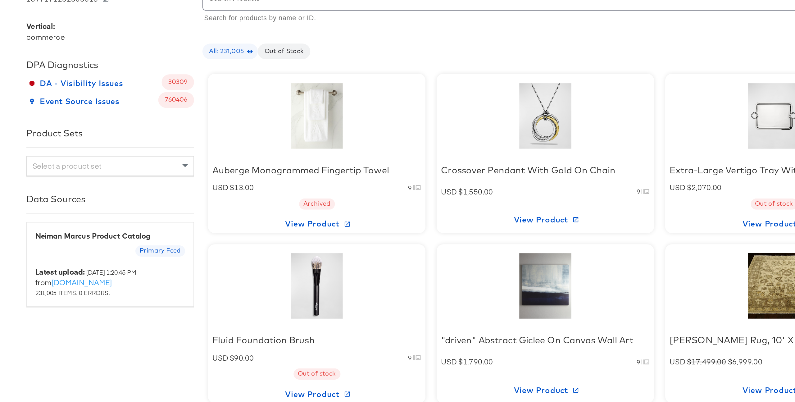
click at [103, 270] on div "Latest upload: 10/8/2025, 1:20:45 PM from feeds.stitcherads.com 231,005 items. …" at bounding box center [77, 274] width 83 height 17
drag, startPoint x: 64, startPoint y: 269, endPoint x: 110, endPoint y: 269, distance: 45.6
click at [110, 269] on div "Latest upload: 10/8/2025, 1:20:45 PM from feeds.stitcherads.com 231,005 items. …" at bounding box center [77, 274] width 83 height 17
